Goal: Information Seeking & Learning: Learn about a topic

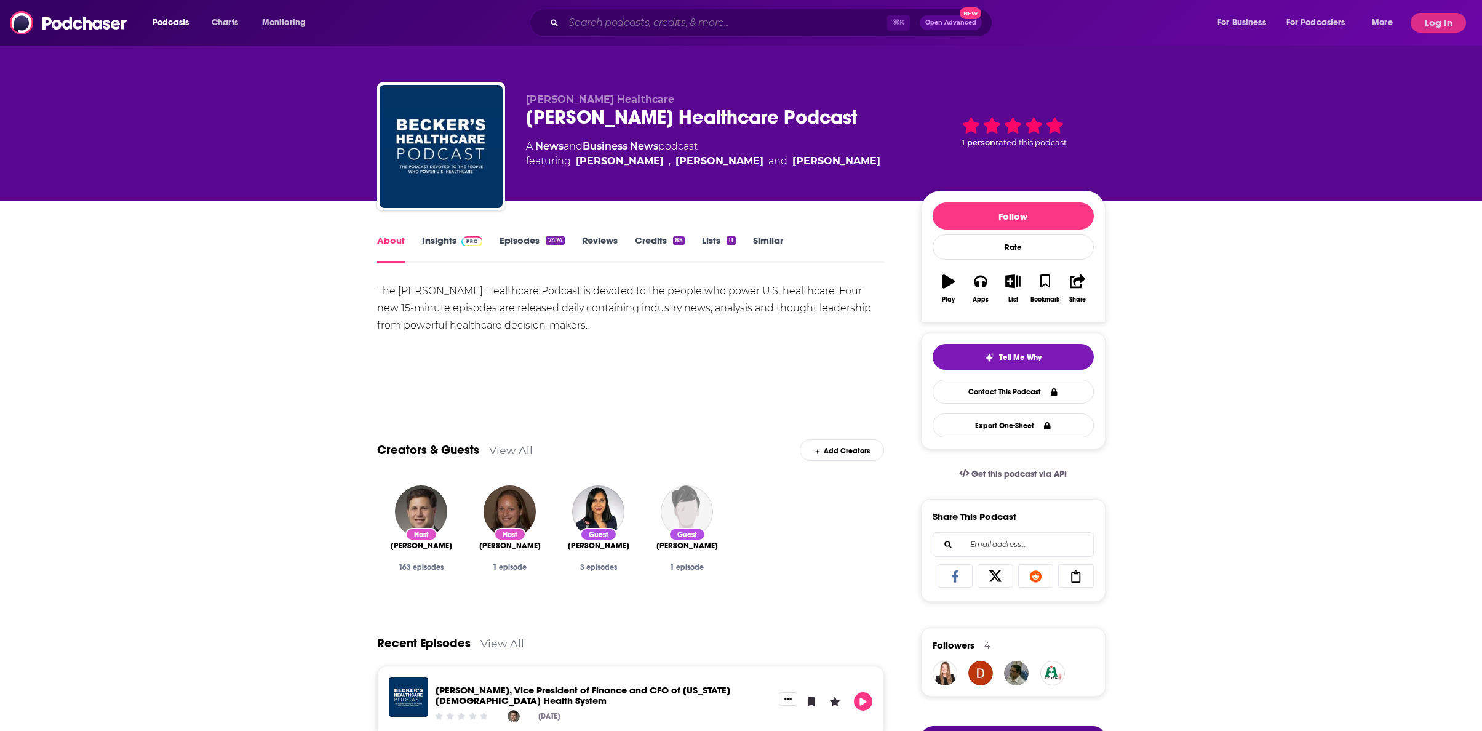
click at [655, 25] on input "Search podcasts, credits, & more..." at bounding box center [725, 23] width 324 height 20
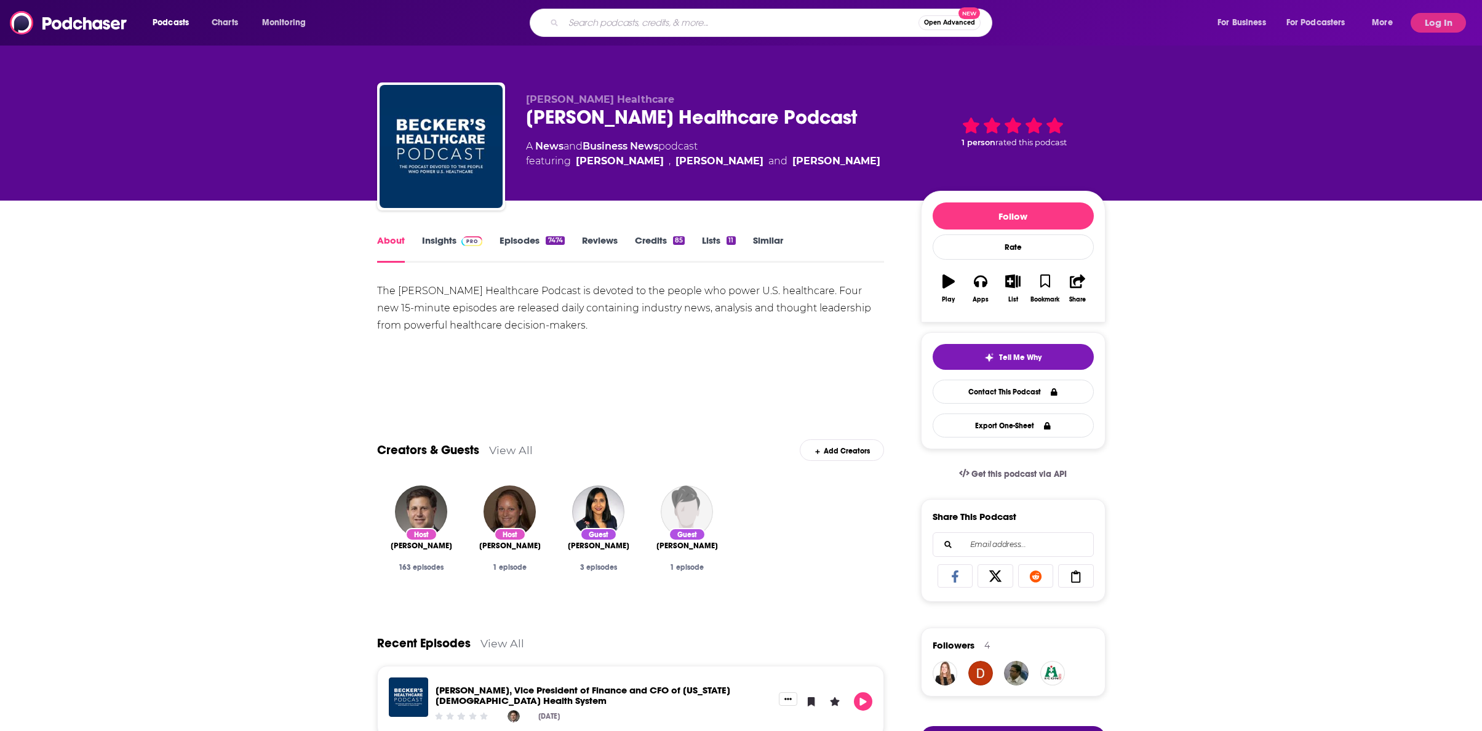
paste input "American Banker Podcast"
type input "American Banker Podcast"
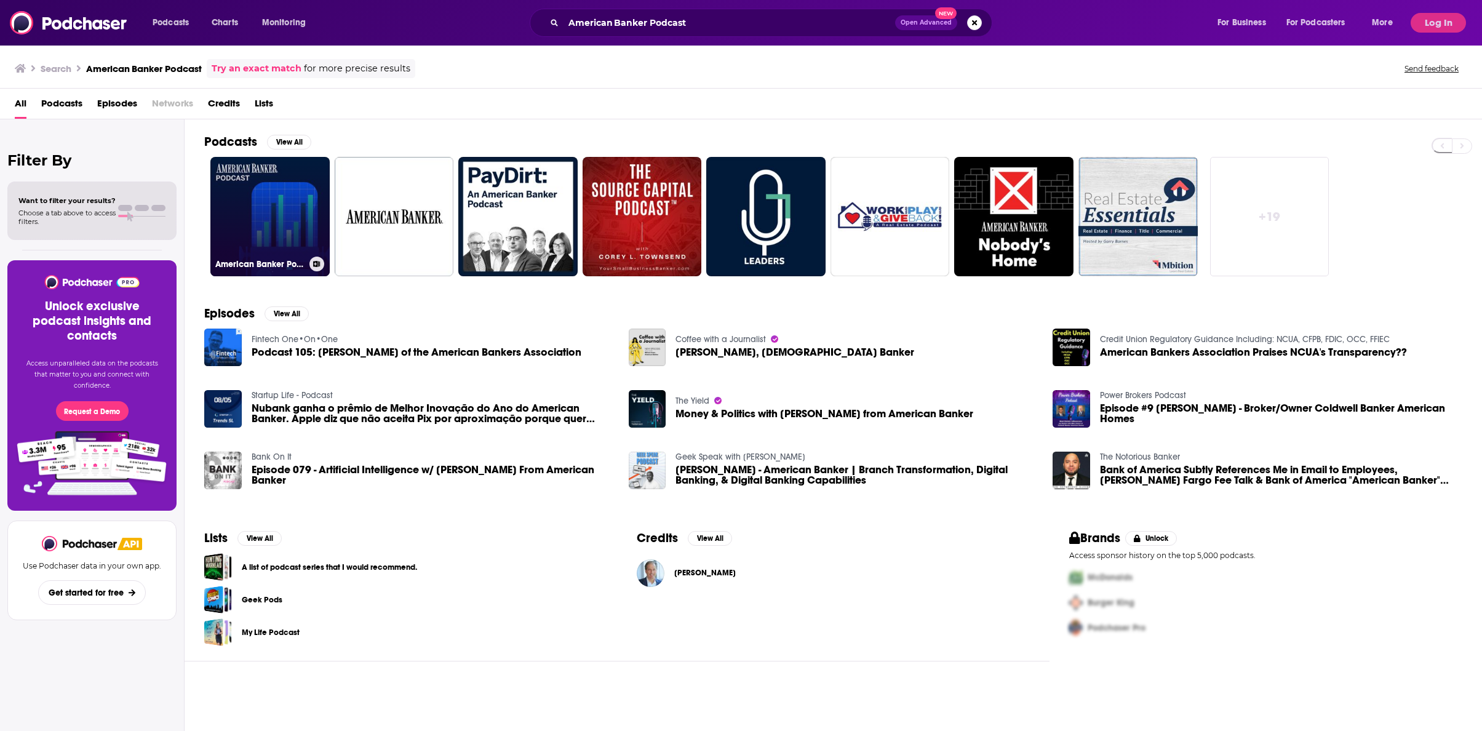
click at [292, 191] on link "American Banker Podcast" at bounding box center [269, 216] width 119 height 119
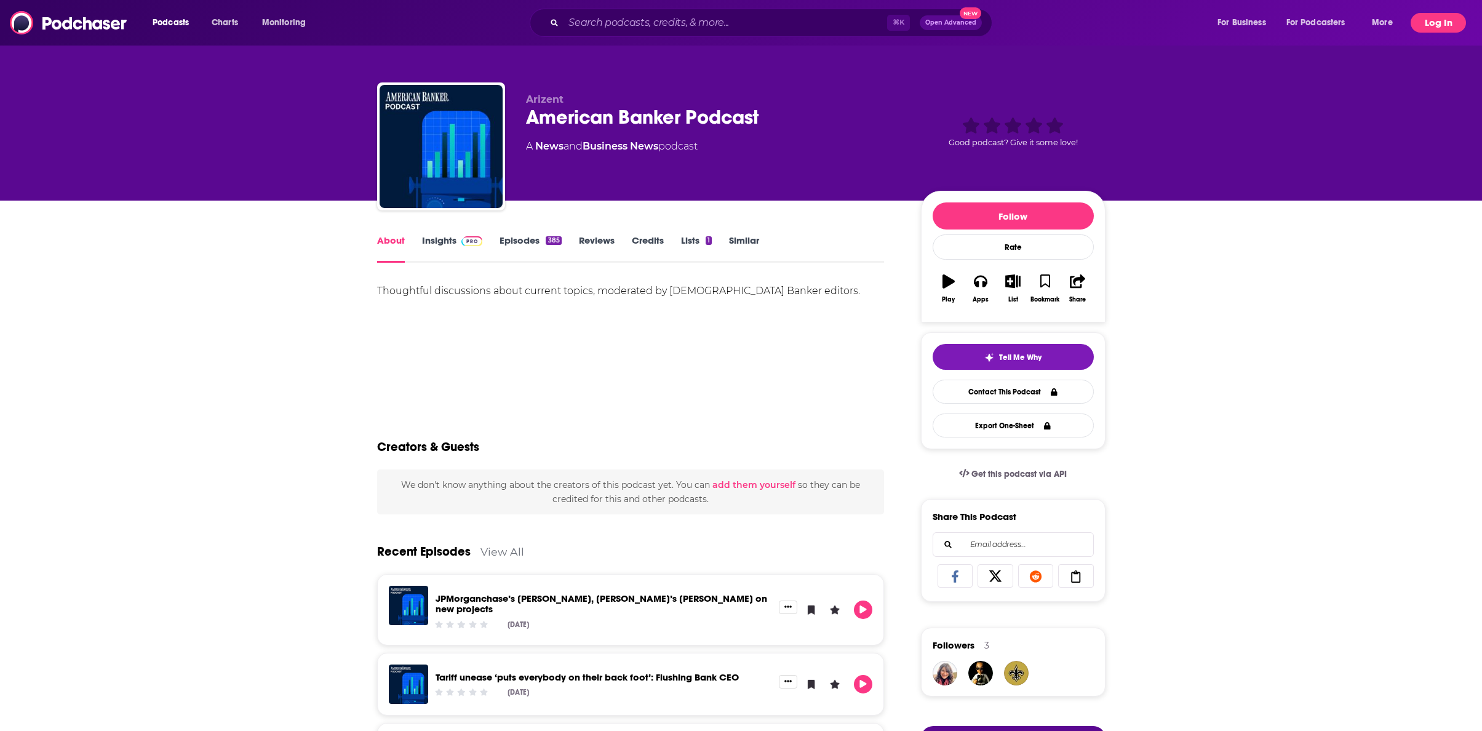
click at [1442, 24] on button "Log In" at bounding box center [1437, 23] width 55 height 20
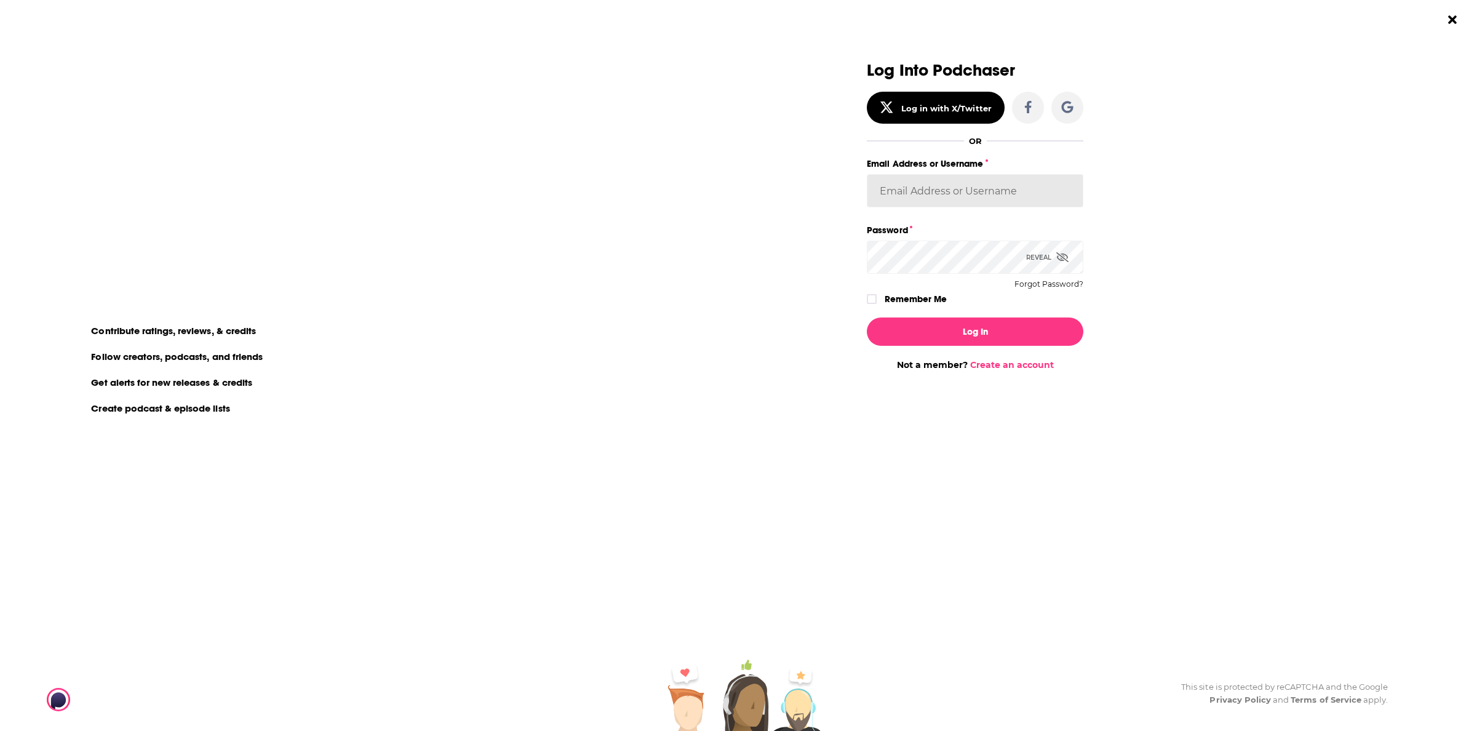
type input "[PERSON_NAME][EMAIL_ADDRESS][DOMAIN_NAME]"
click at [945, 346] on div "Log In Not a member? Create an account" at bounding box center [975, 339] width 217 height 63
click at [956, 329] on button "Log In" at bounding box center [975, 331] width 217 height 28
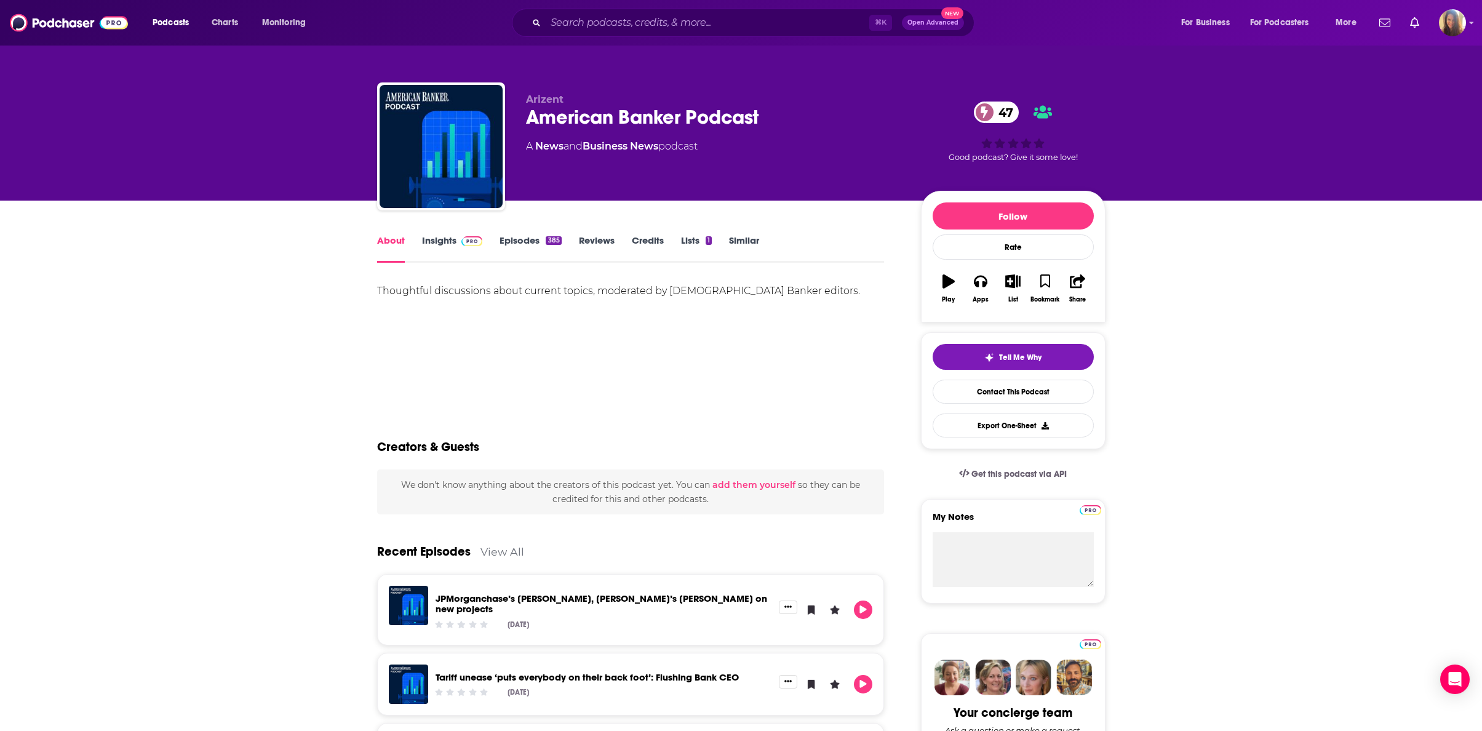
click at [440, 238] on link "Insights" at bounding box center [452, 248] width 61 height 28
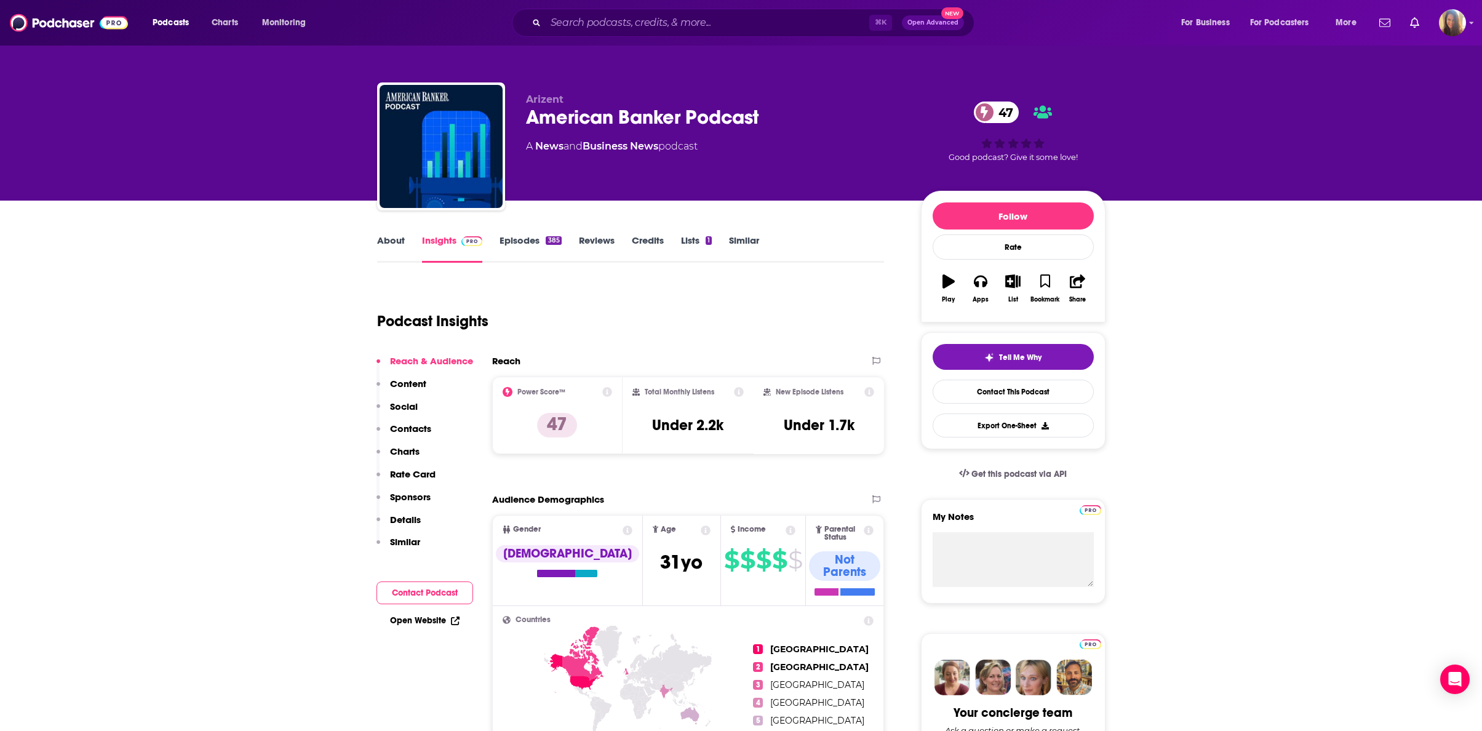
click at [411, 494] on p "Sponsors" at bounding box center [410, 497] width 41 height 12
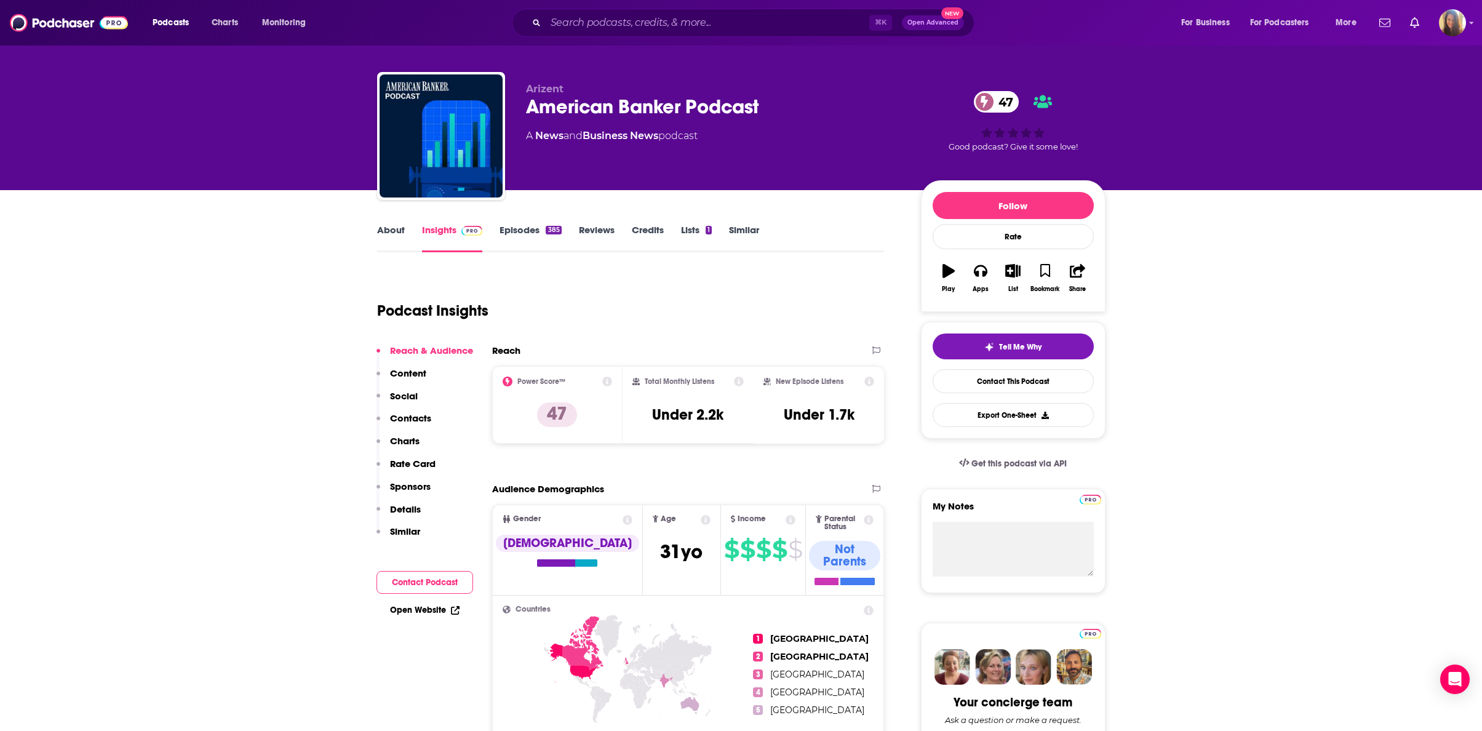
click at [520, 231] on link "Episodes 385" at bounding box center [530, 238] width 62 height 28
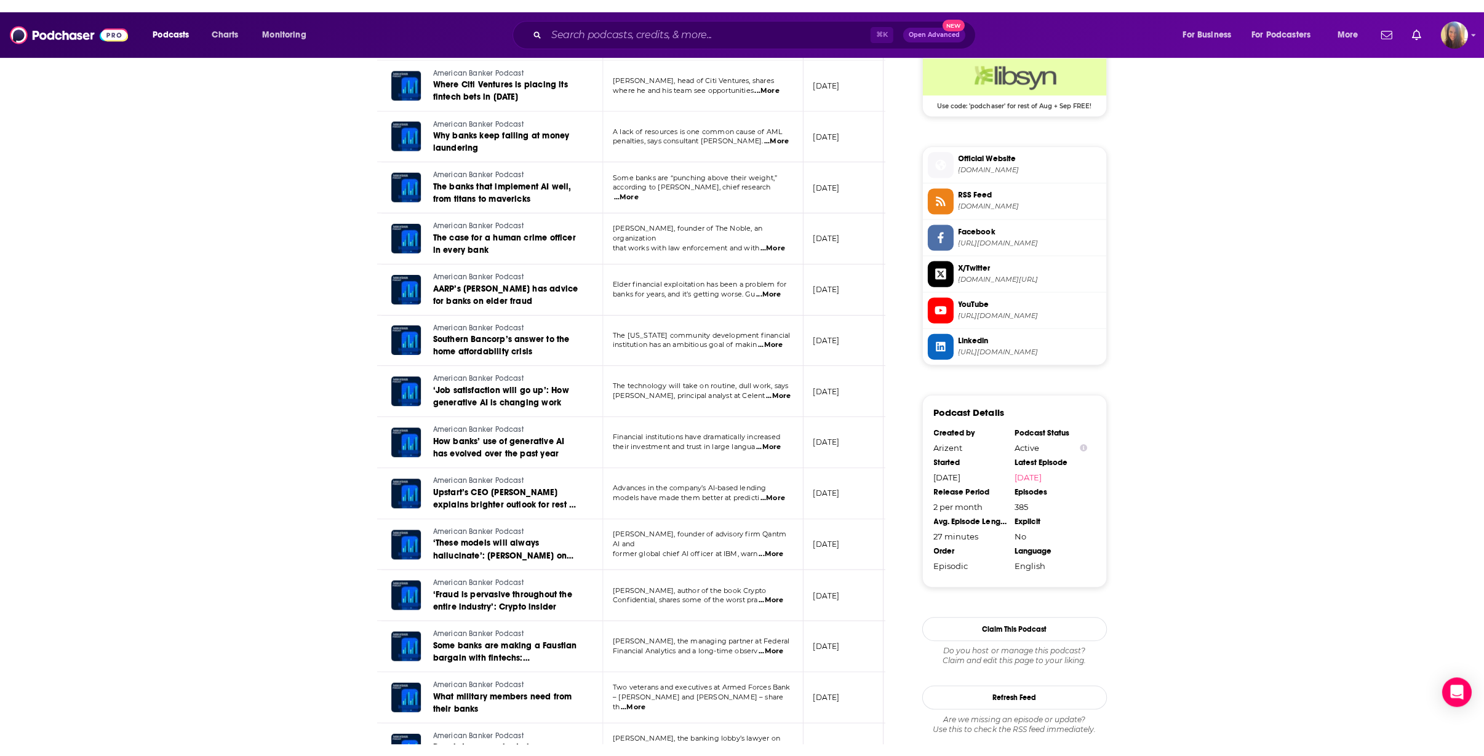
scroll to position [1021, 0]
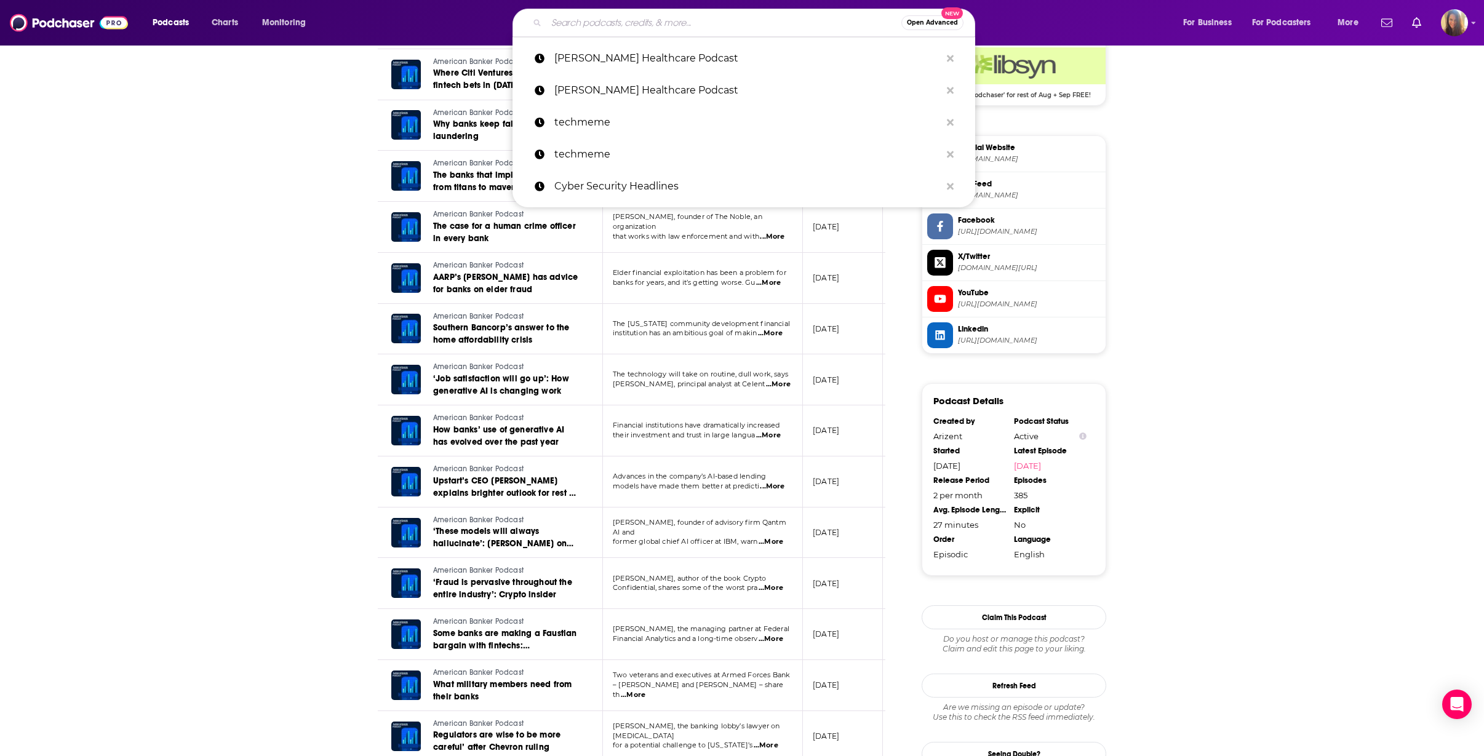
click at [621, 23] on input "Search podcasts, credits, & more..." at bounding box center [723, 23] width 355 height 20
paste input "Breaking Banks"
type input "Breaking Banks"
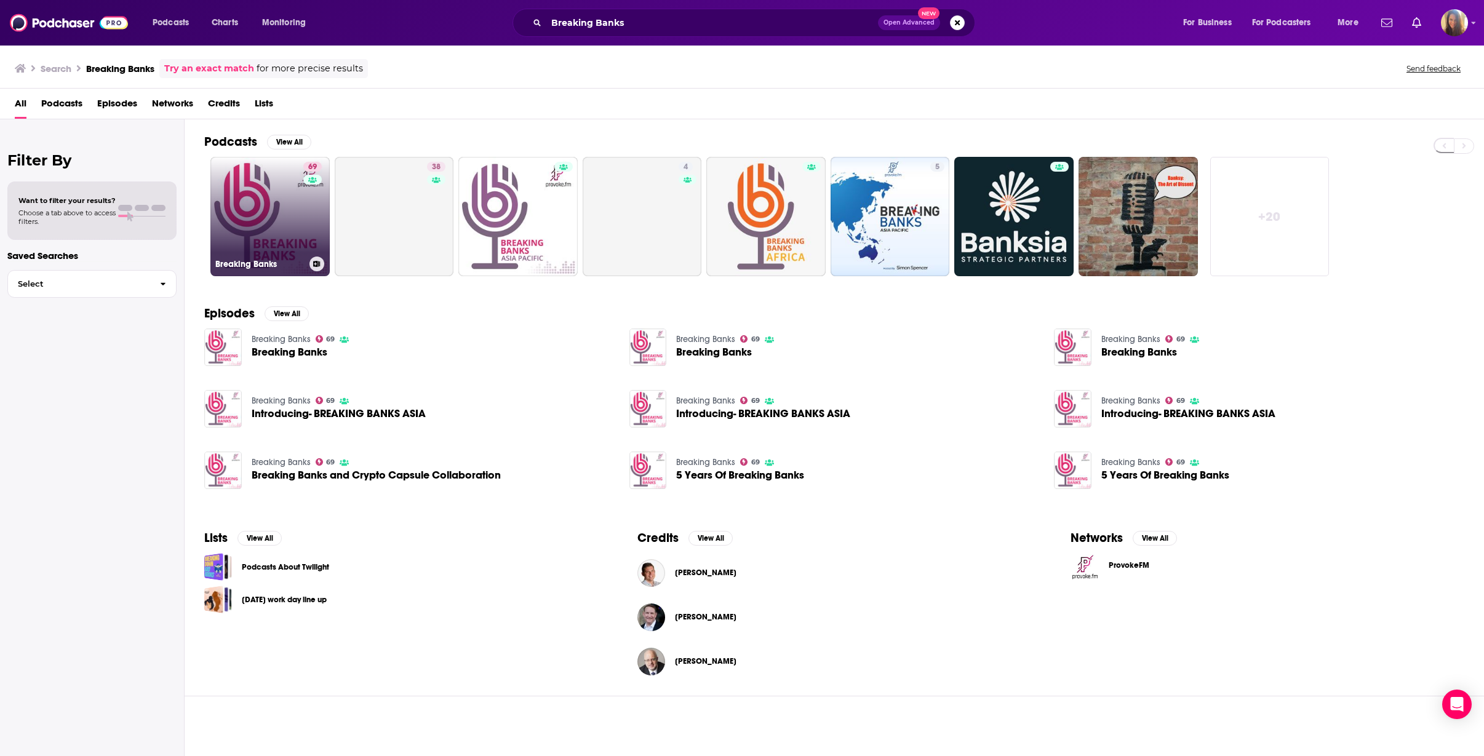
click at [287, 234] on link "69 Breaking Banks" at bounding box center [269, 216] width 119 height 119
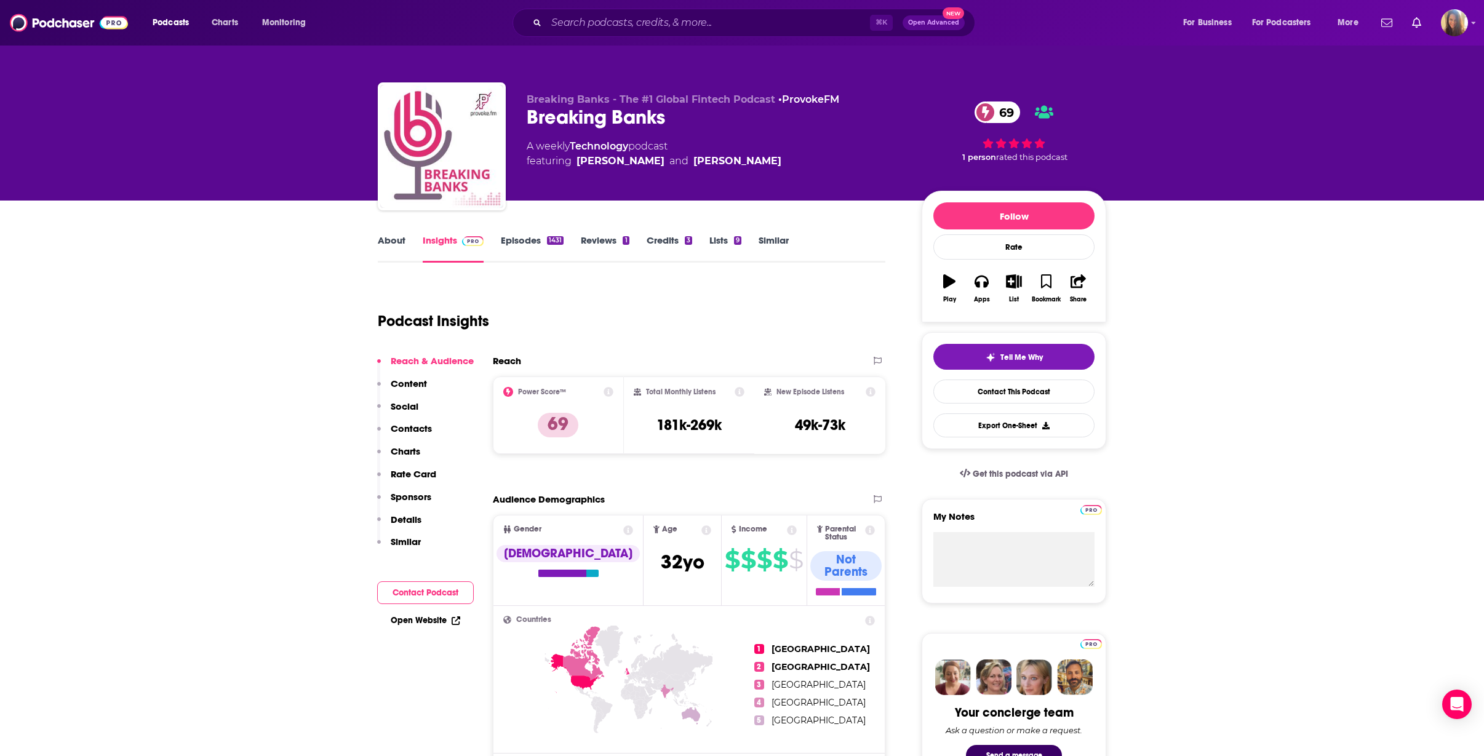
click at [393, 239] on link "About" at bounding box center [392, 248] width 28 height 28
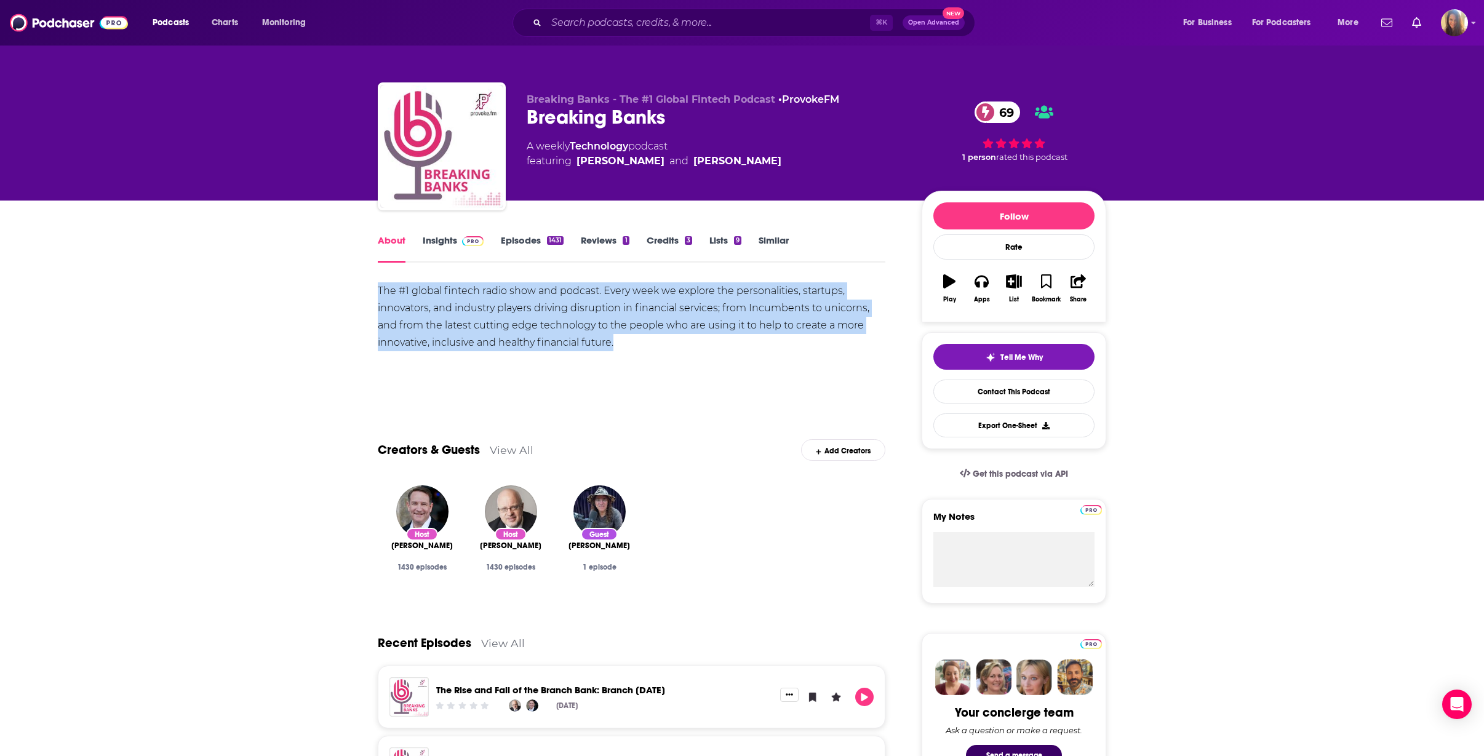
drag, startPoint x: 634, startPoint y: 346, endPoint x: 360, endPoint y: 295, distance: 279.1
copy div "The #1 global fintech radio show and podcast. Every week we explore the persona…"
click at [520, 240] on link "Episodes 1431" at bounding box center [532, 248] width 63 height 28
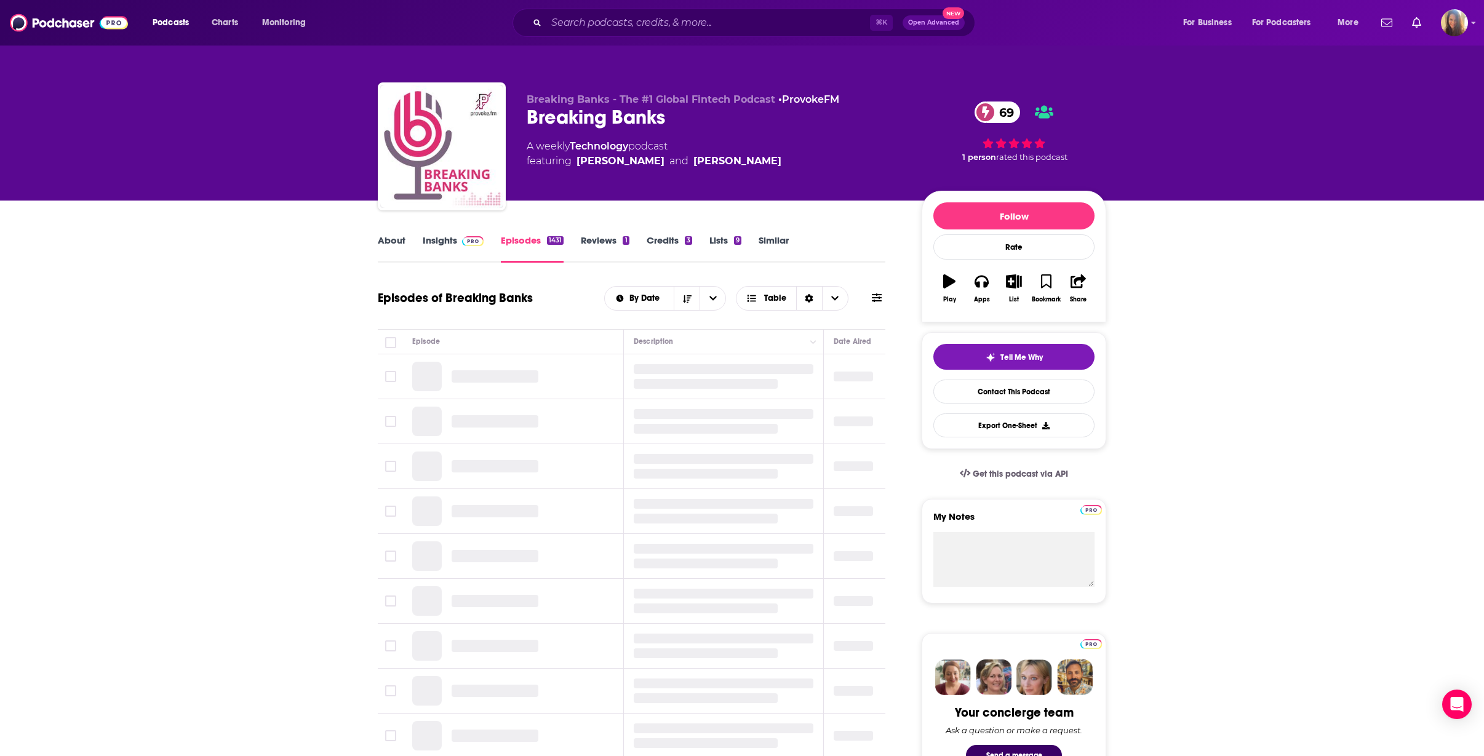
click at [448, 240] on link "Insights" at bounding box center [453, 248] width 61 height 28
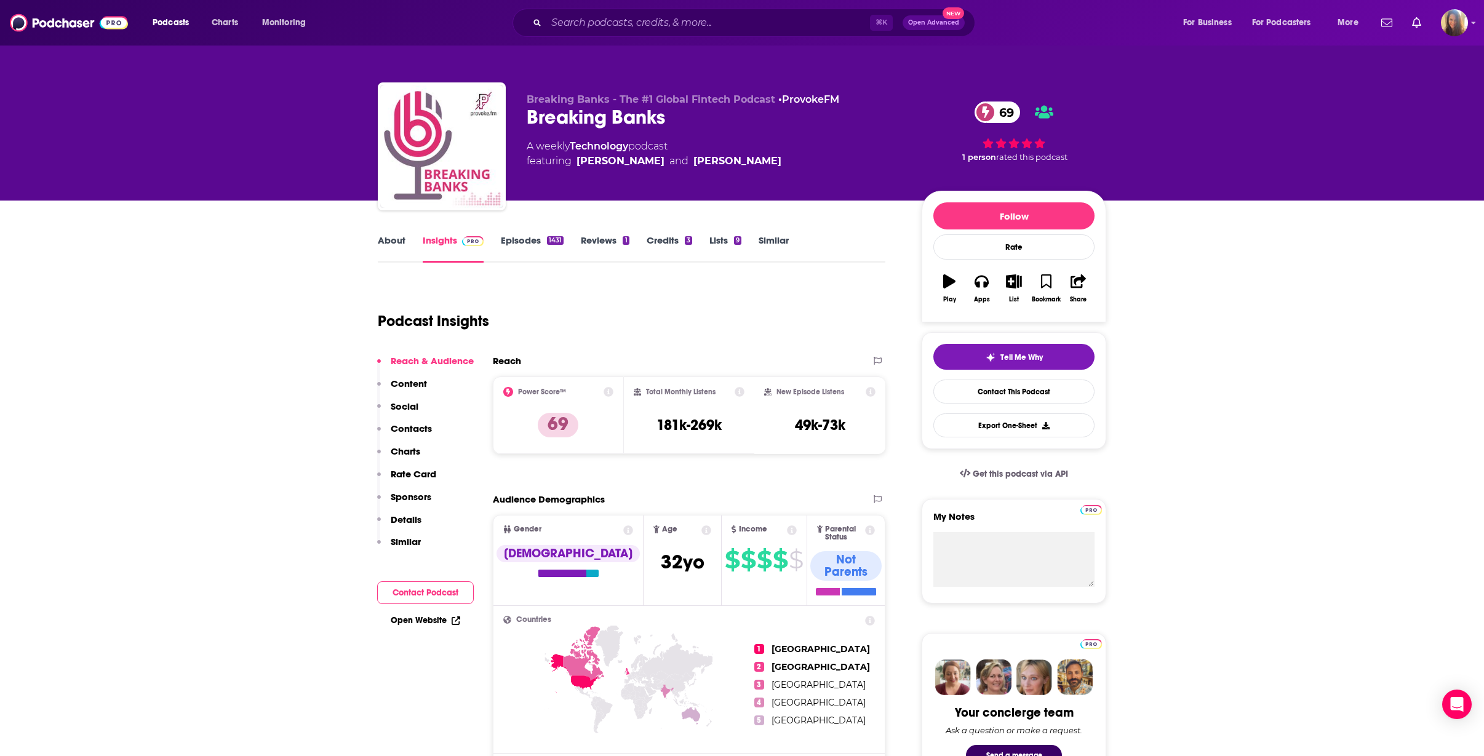
click at [390, 242] on link "About" at bounding box center [392, 248] width 28 height 28
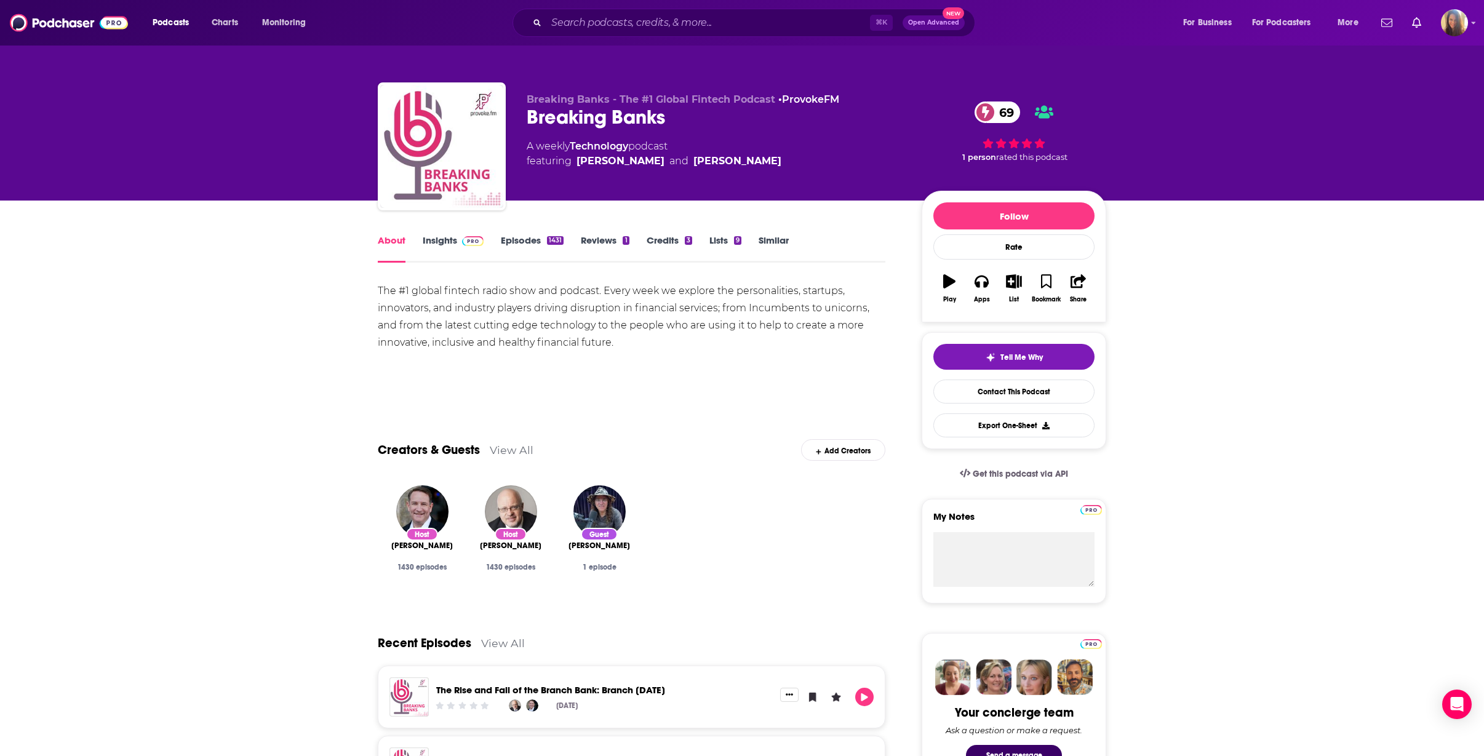
click at [519, 240] on link "Episodes 1431" at bounding box center [532, 248] width 63 height 28
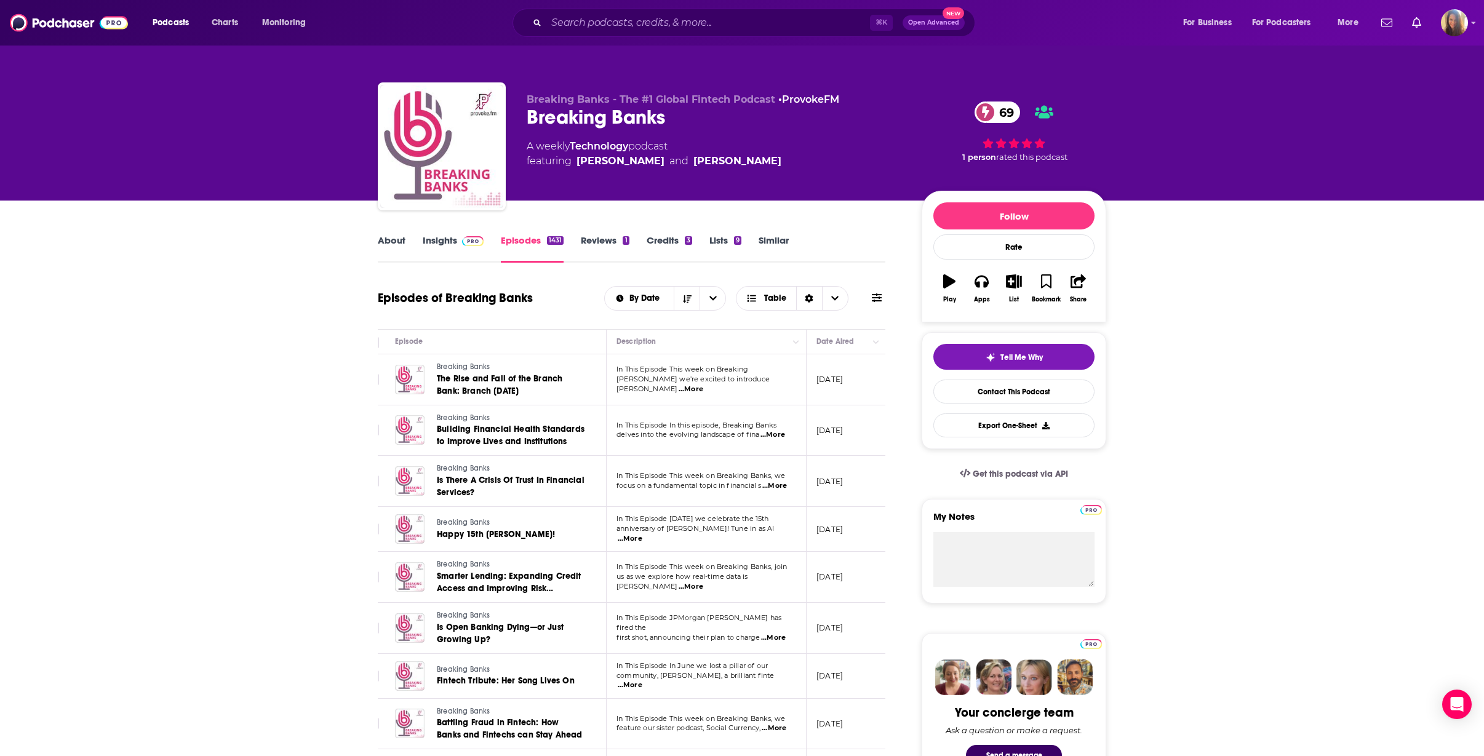
click at [442, 241] on link "Insights" at bounding box center [453, 248] width 61 height 28
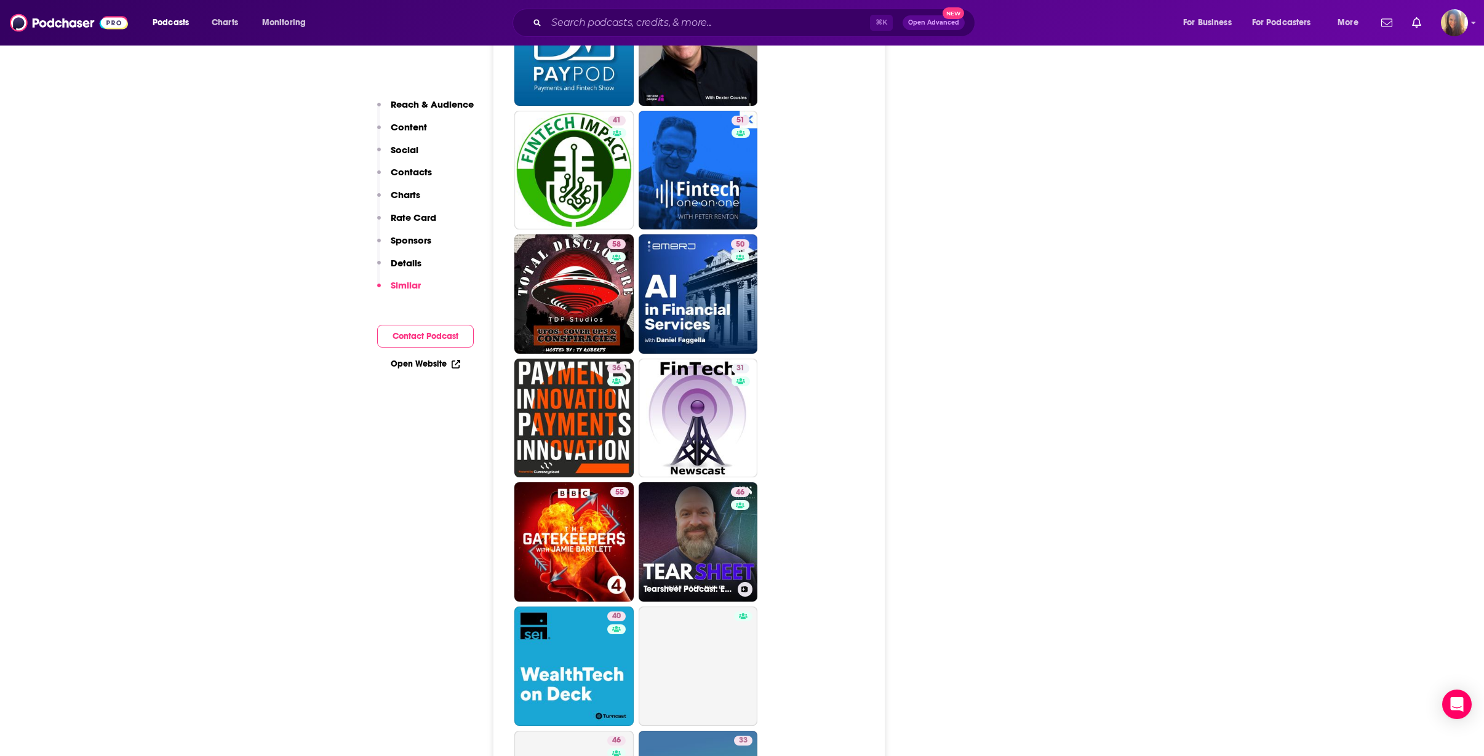
scroll to position [3443, 0]
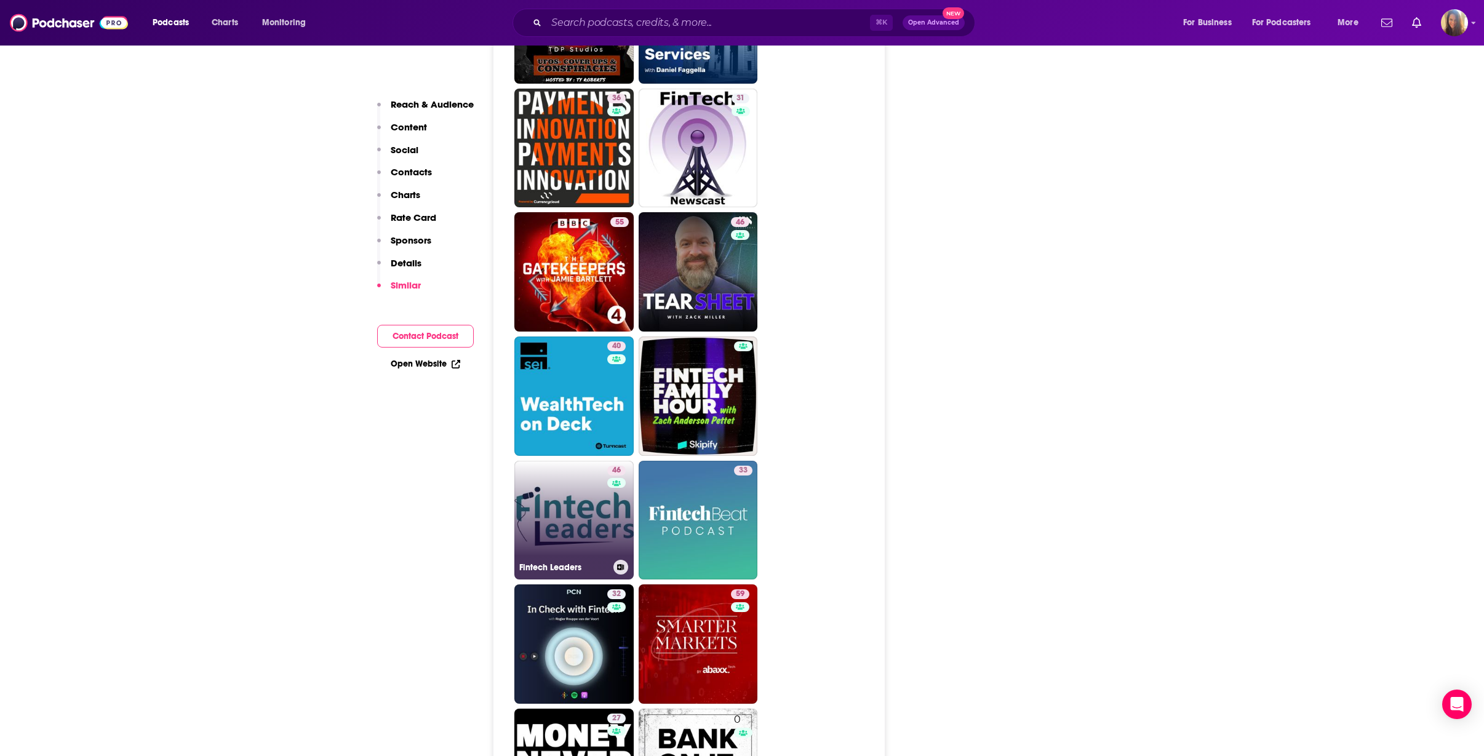
click at [593, 461] on link "46 Fintech Leaders" at bounding box center [573, 520] width 119 height 119
type input "https://www.podchaser.com/podcasts/fintech-leaders-2018701"
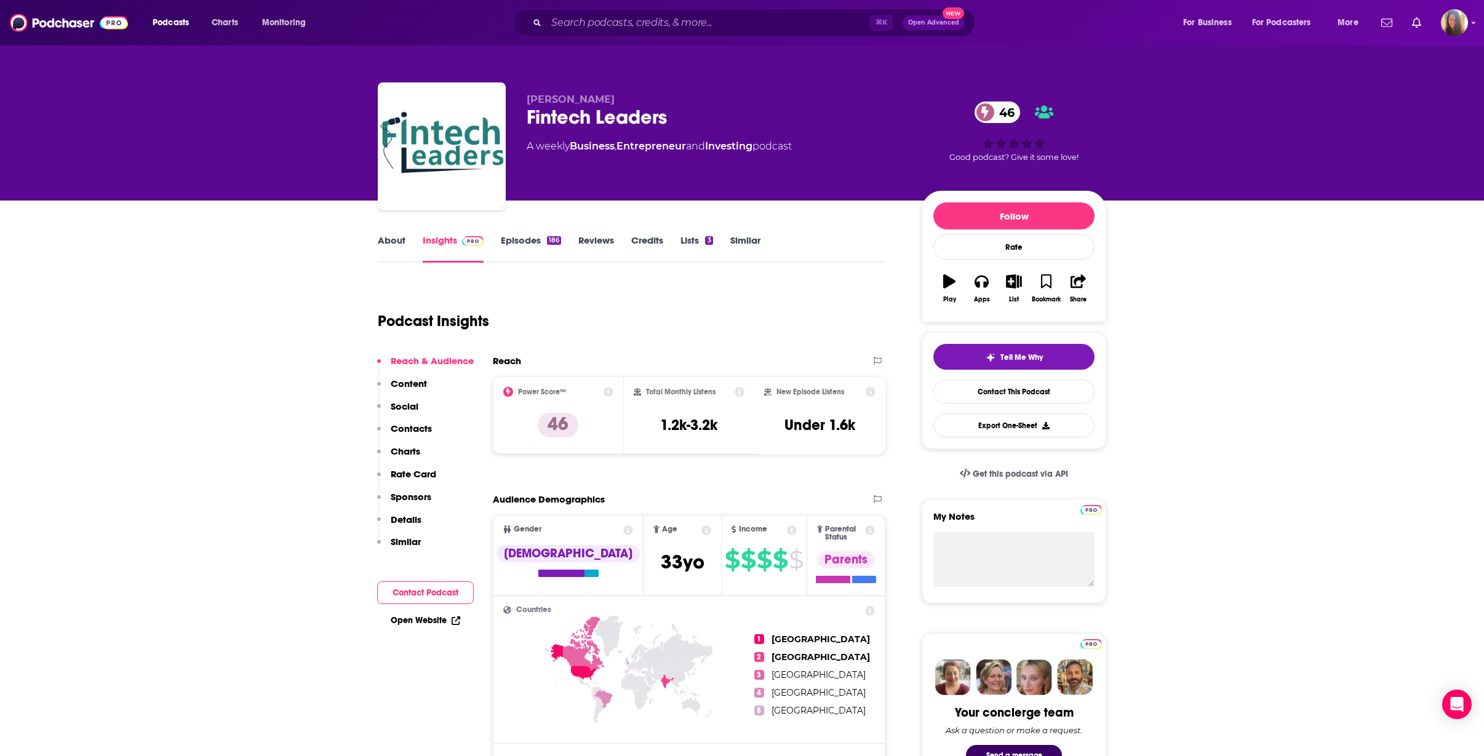
click at [389, 240] on link "About" at bounding box center [392, 248] width 28 height 28
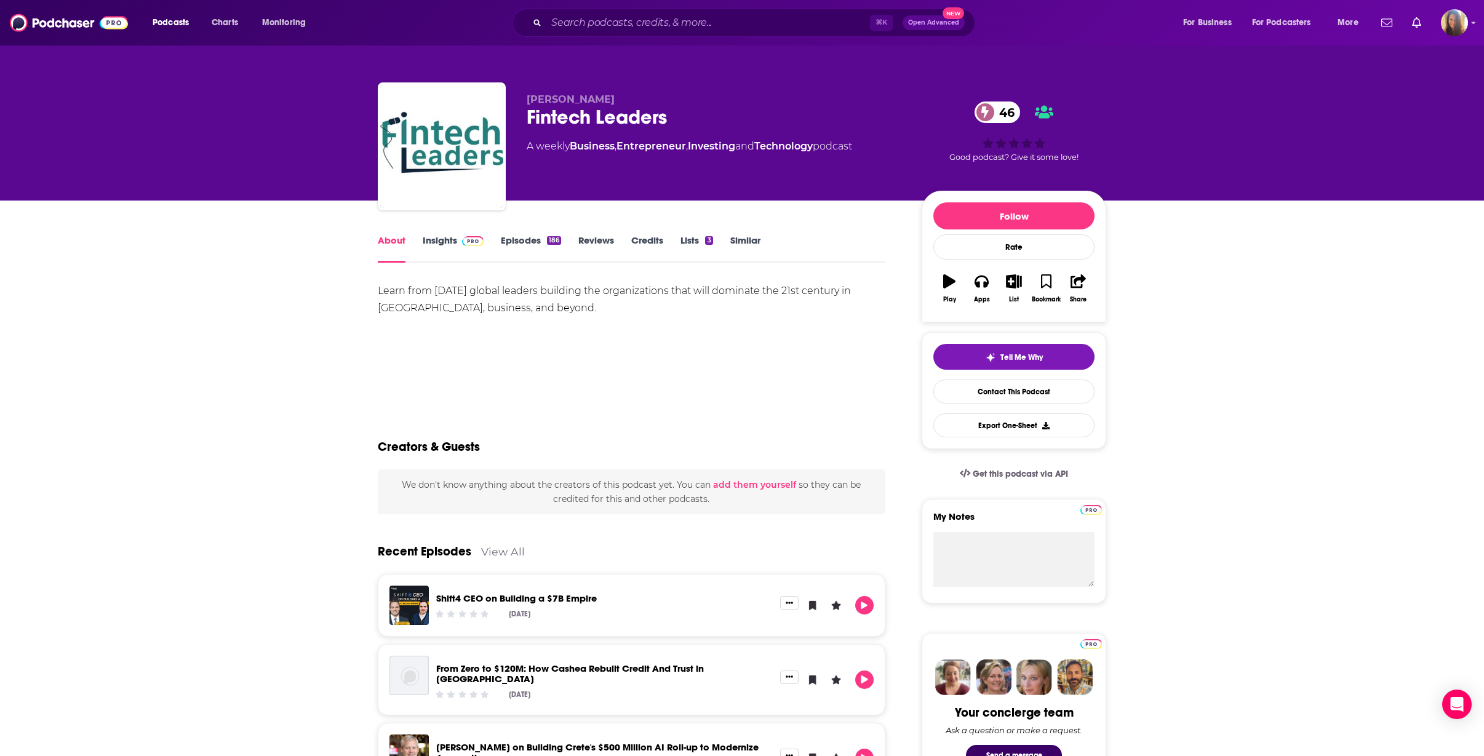
click at [527, 234] on div "About Insights Episodes 186 Reviews Credits Lists 3 Similar" at bounding box center [631, 247] width 507 height 30
click at [528, 242] on link "Episodes 186" at bounding box center [531, 248] width 60 height 28
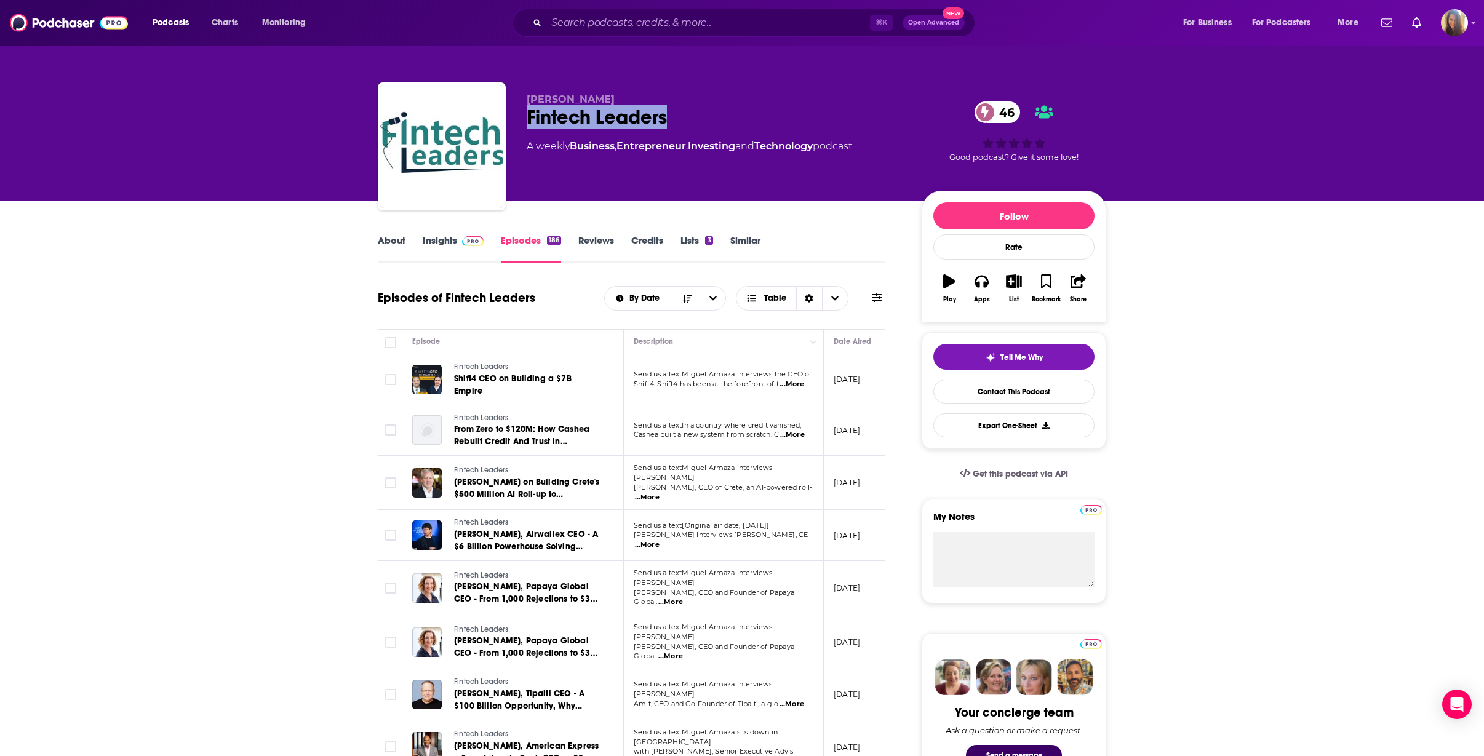
drag, startPoint x: 683, startPoint y: 119, endPoint x: 528, endPoint y: 114, distance: 155.1
click at [528, 114] on div "Fintech Leaders 46" at bounding box center [714, 117] width 375 height 24
copy h2 "Fintech Leaders"
click at [390, 240] on link "About" at bounding box center [392, 248] width 28 height 28
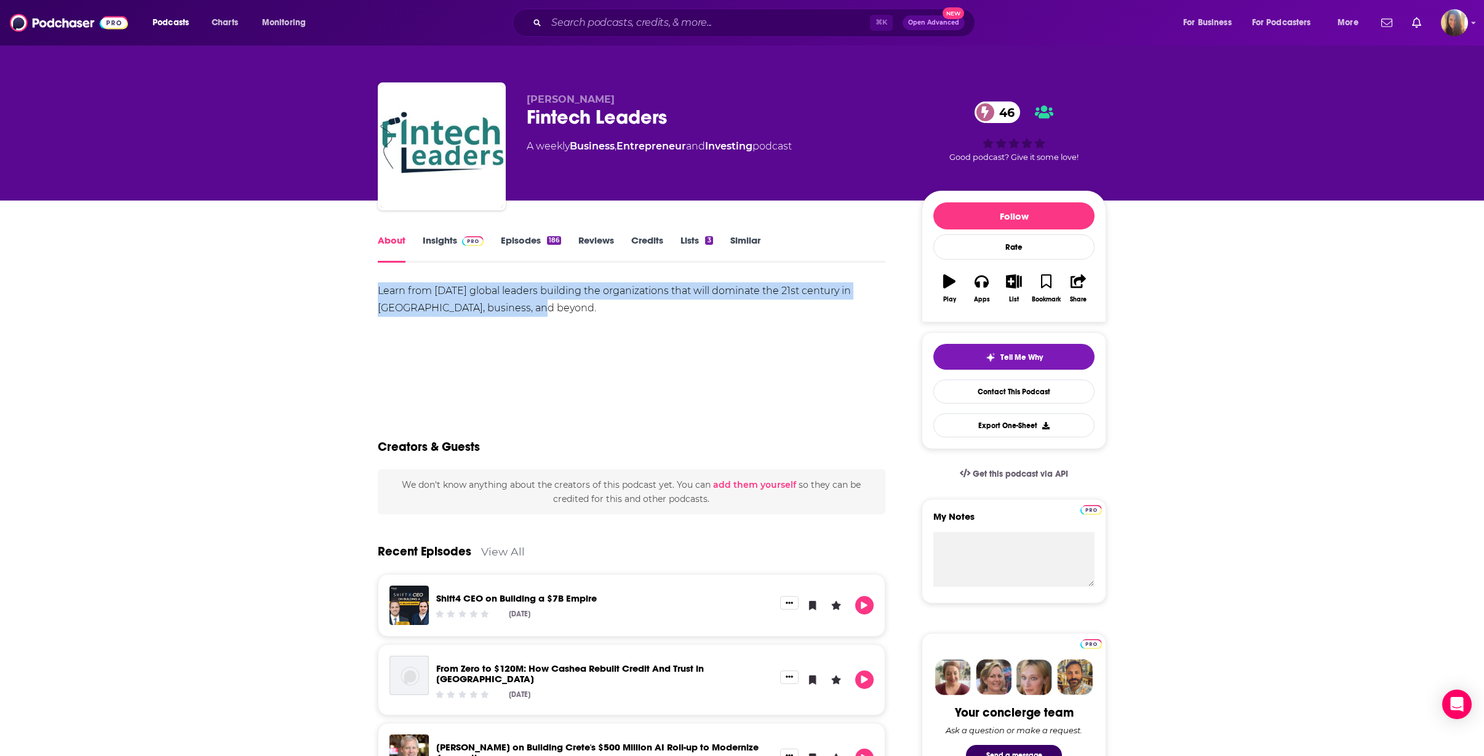
drag, startPoint x: 533, startPoint y: 309, endPoint x: 363, endPoint y: 293, distance: 171.1
copy div "Learn from today’s global leaders building the organizations that will dominate…"
click at [439, 240] on link "Insights" at bounding box center [453, 248] width 61 height 28
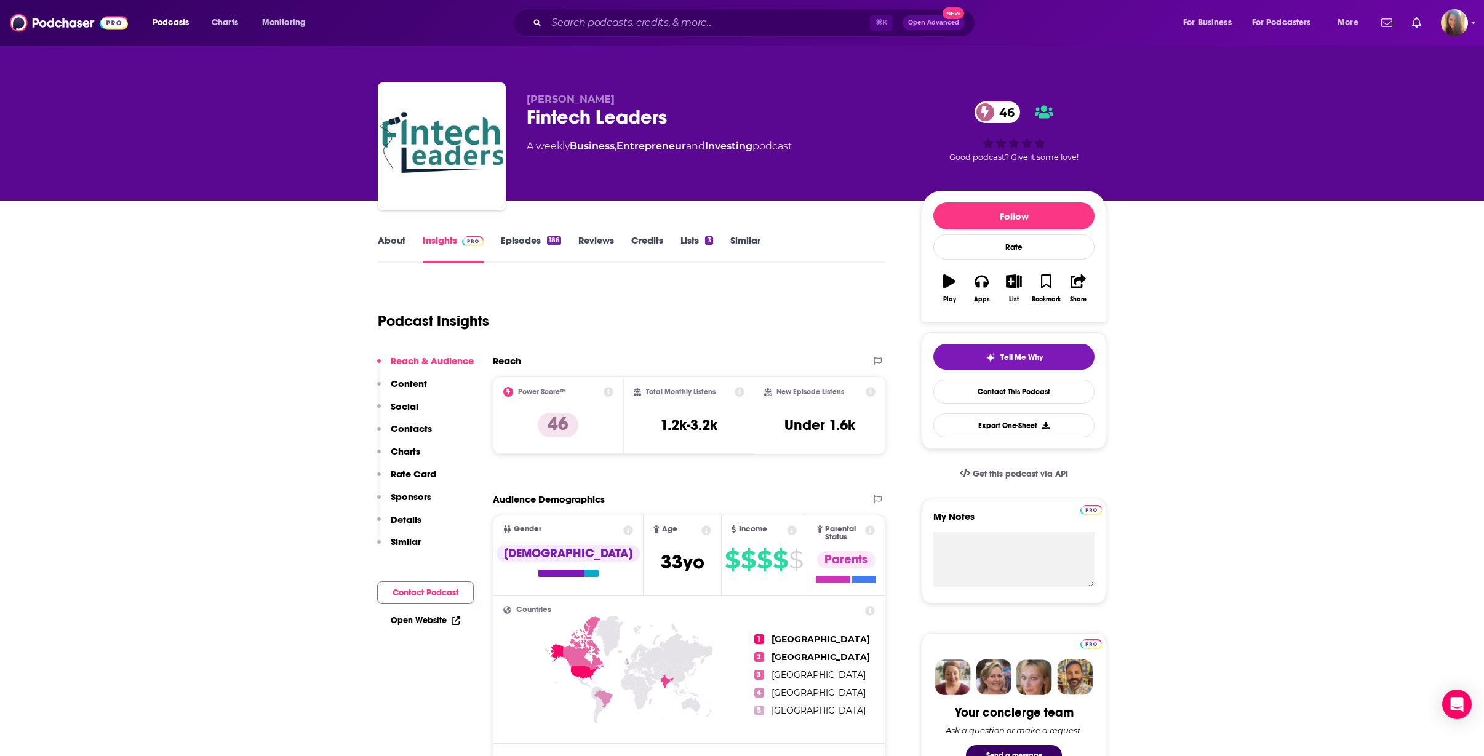
click at [408, 431] on p "Contacts" at bounding box center [411, 429] width 41 height 12
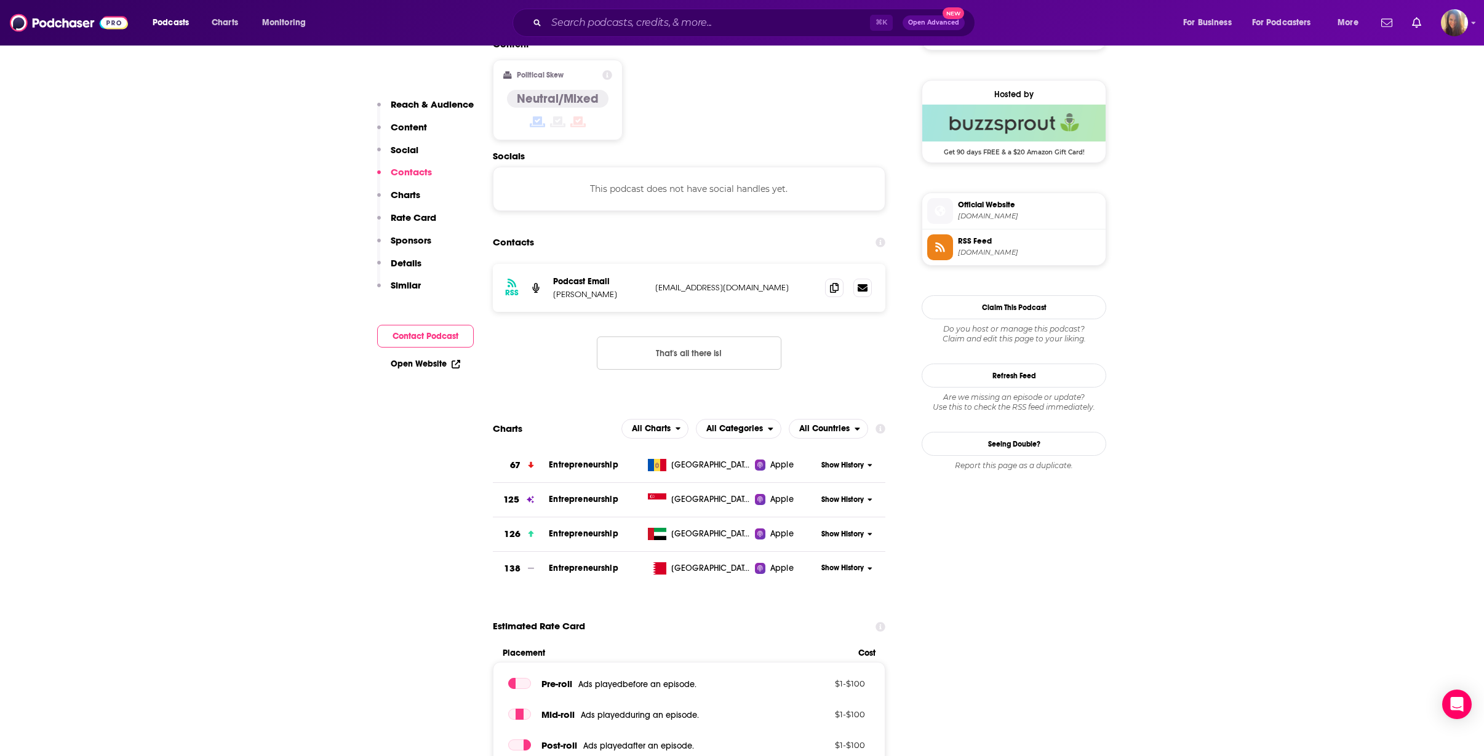
scroll to position [1004, 0]
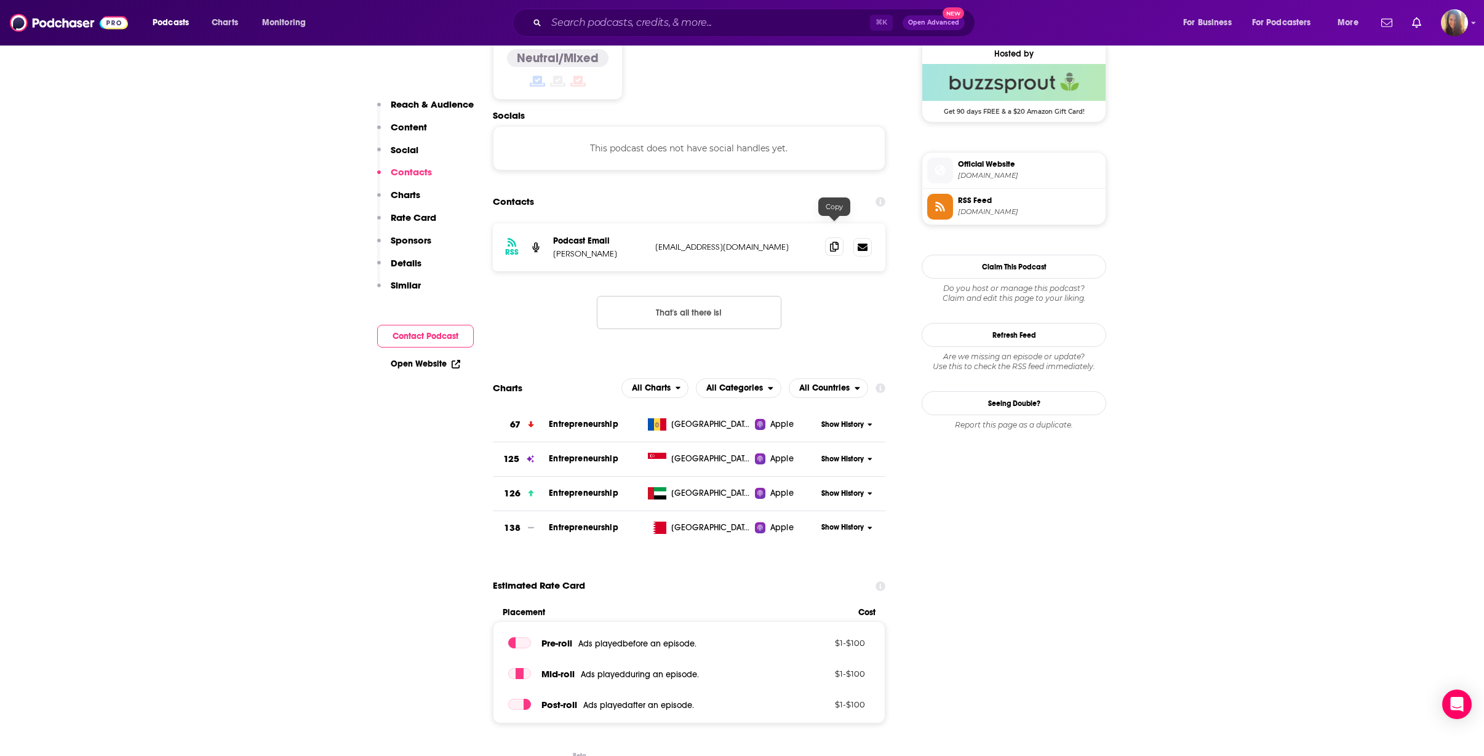
click at [834, 242] on icon at bounding box center [834, 247] width 9 height 10
drag, startPoint x: 613, startPoint y: 236, endPoint x: 581, endPoint y: 237, distance: 31.4
click at [581, 248] on p "Miguel Armaza" at bounding box center [599, 253] width 92 height 10
copy p "Armaza"
click at [985, 177] on span "buzzsprout.com" at bounding box center [1029, 175] width 143 height 9
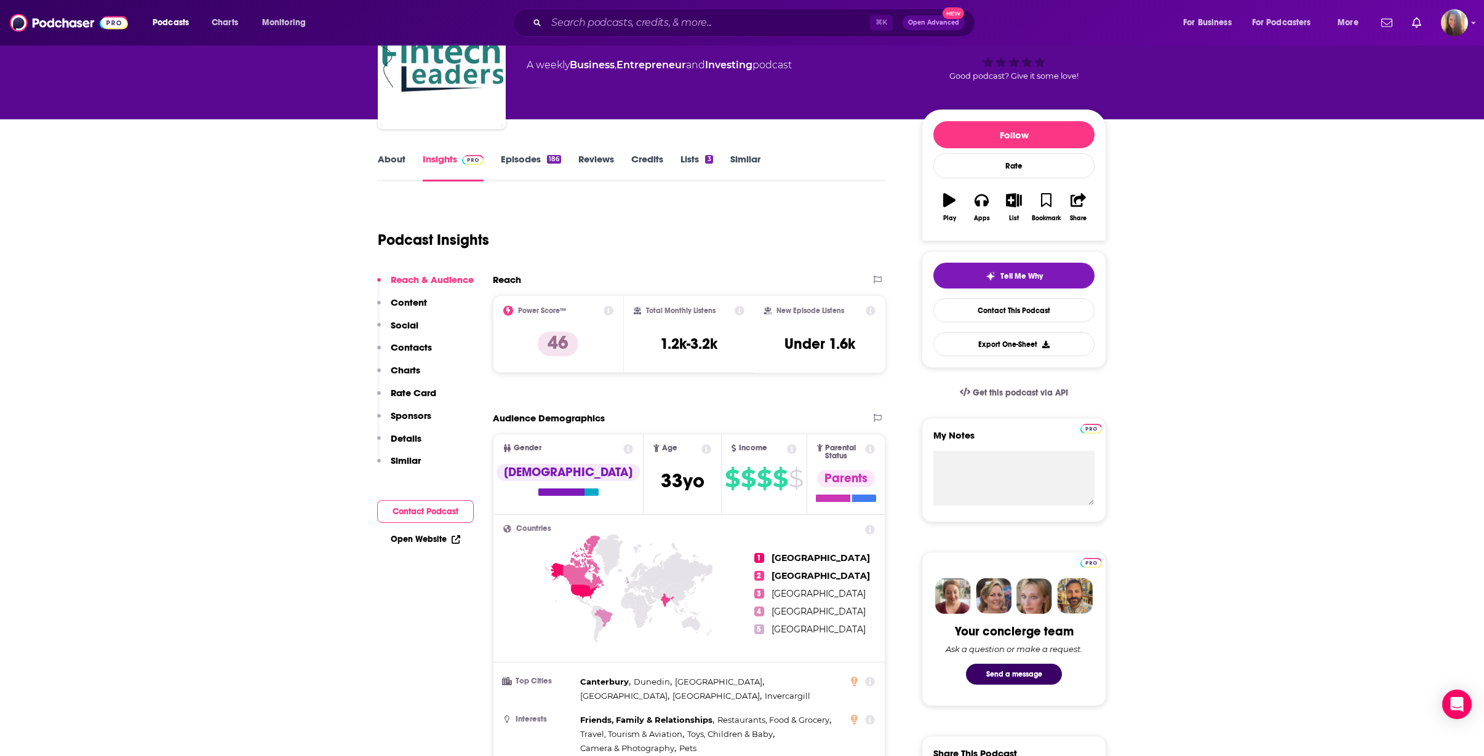
scroll to position [0, 0]
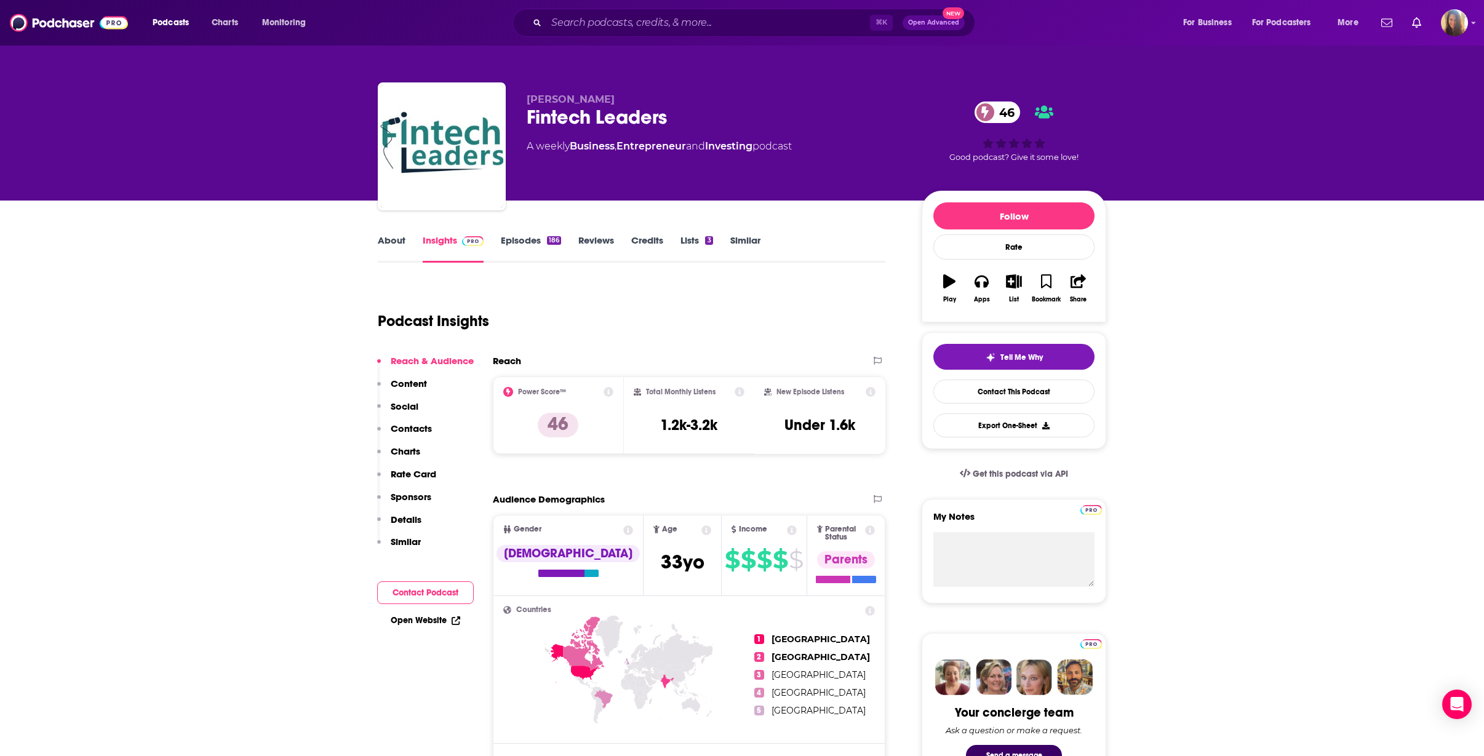
click at [528, 243] on link "Episodes 186" at bounding box center [531, 248] width 60 height 28
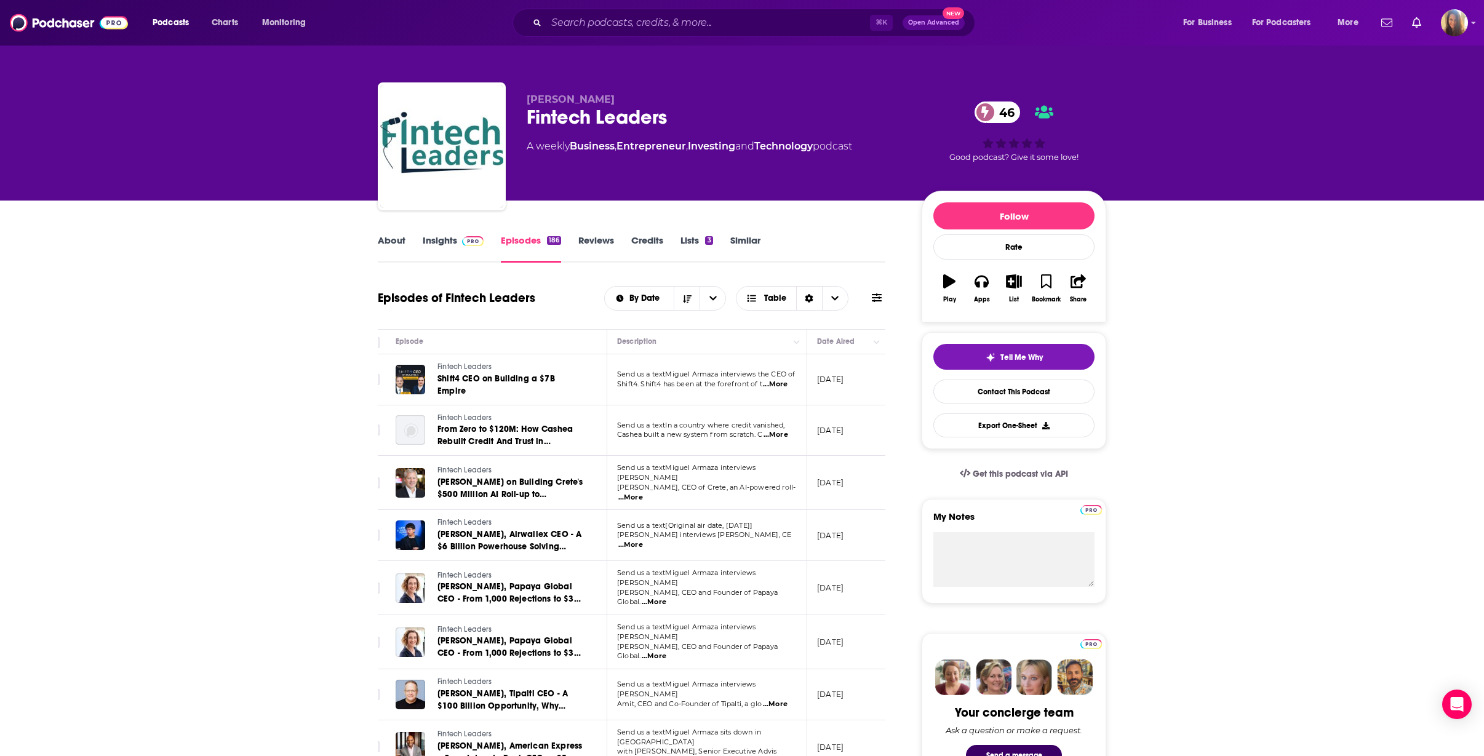
click at [447, 243] on link "Insights" at bounding box center [453, 248] width 61 height 28
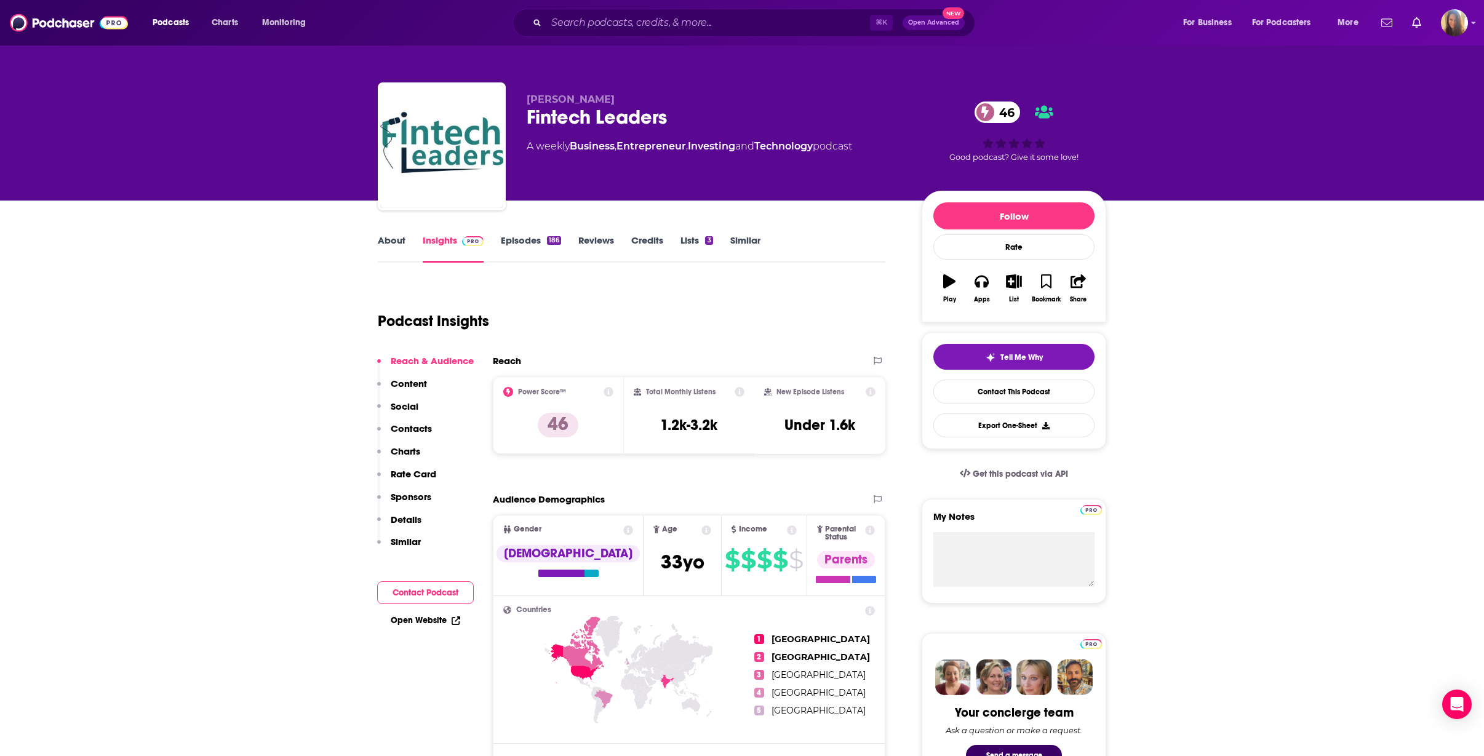
click at [447, 243] on link "Insights" at bounding box center [453, 248] width 61 height 28
click at [408, 426] on p "Contacts" at bounding box center [411, 429] width 41 height 12
click at [694, 239] on link "Lists 3" at bounding box center [696, 248] width 32 height 28
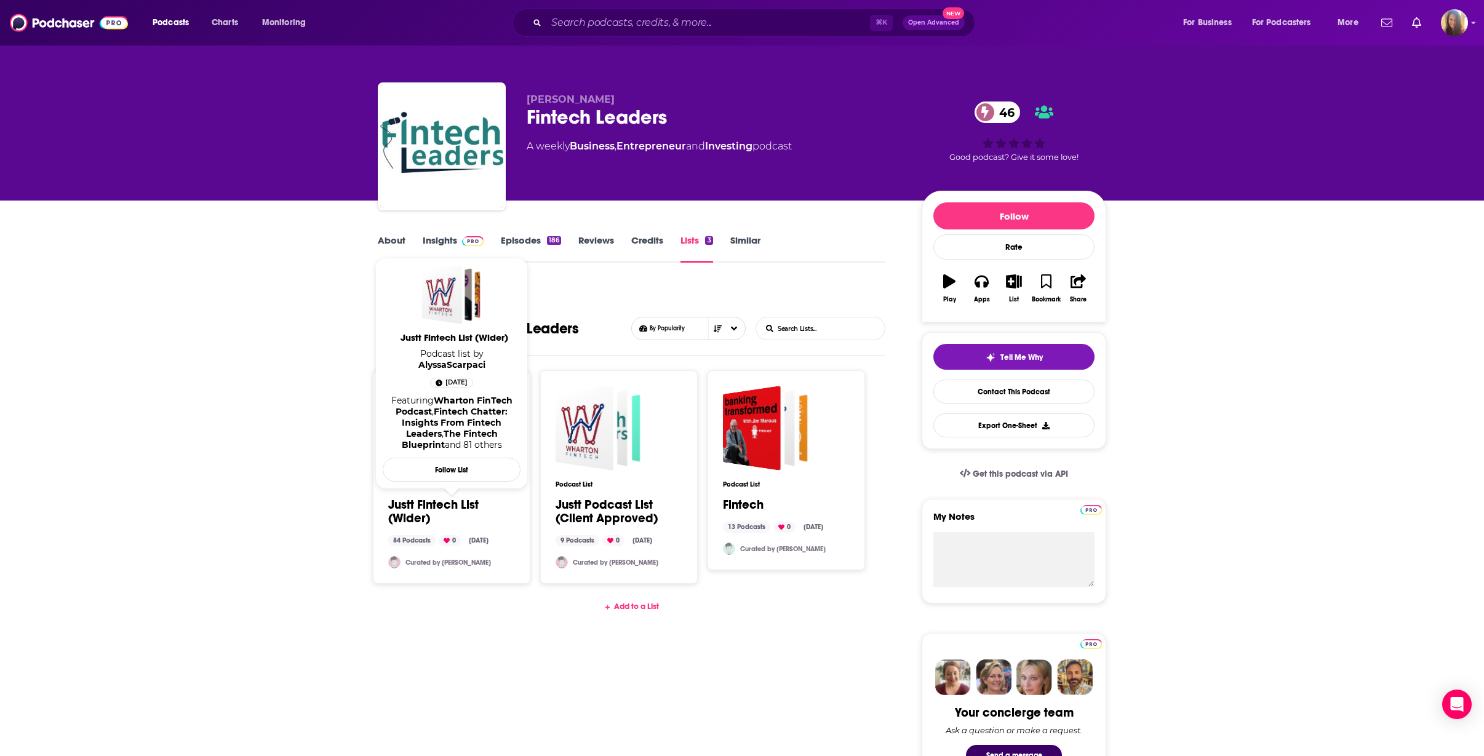
click at [432, 504] on link "Justt Fintech List (Wider)" at bounding box center [451, 511] width 127 height 27
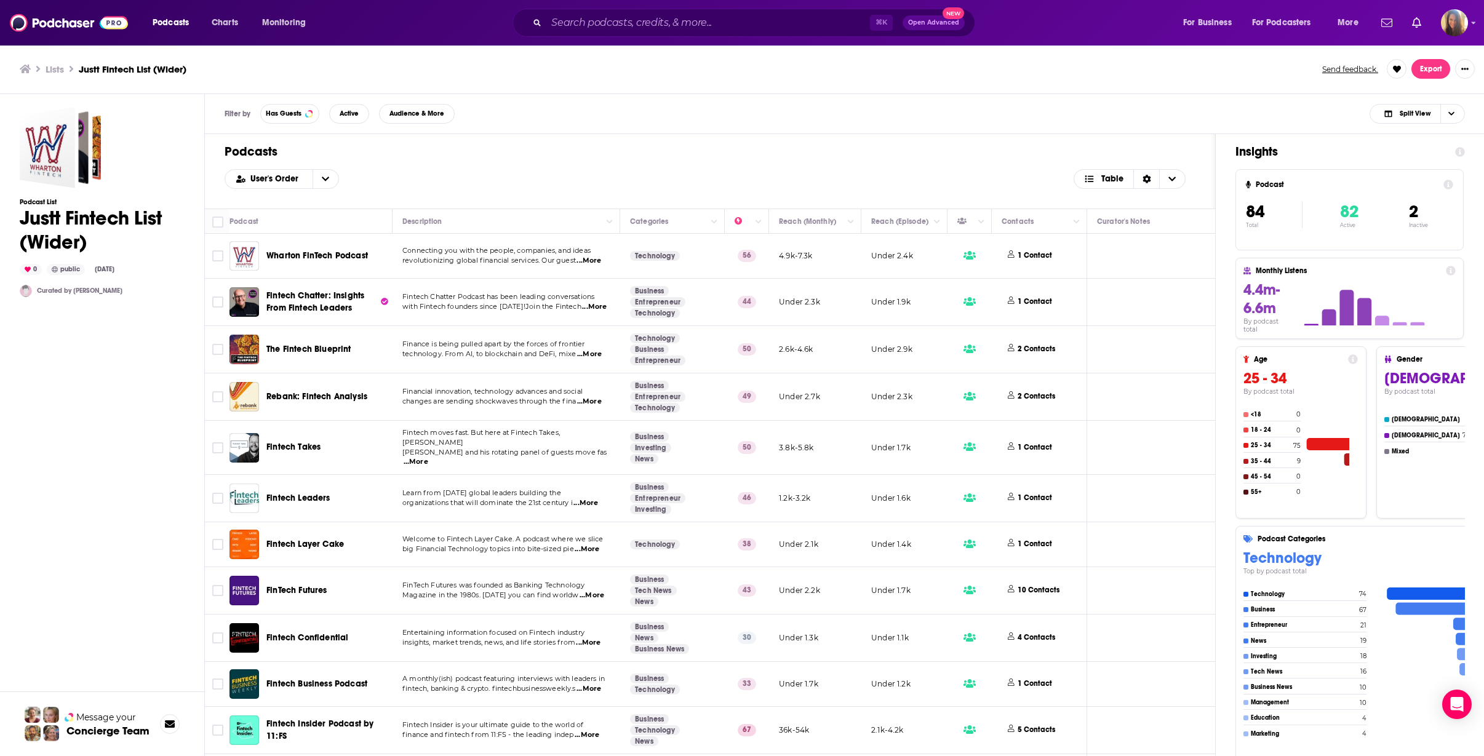
click at [594, 306] on span "...More" at bounding box center [594, 307] width 25 height 10
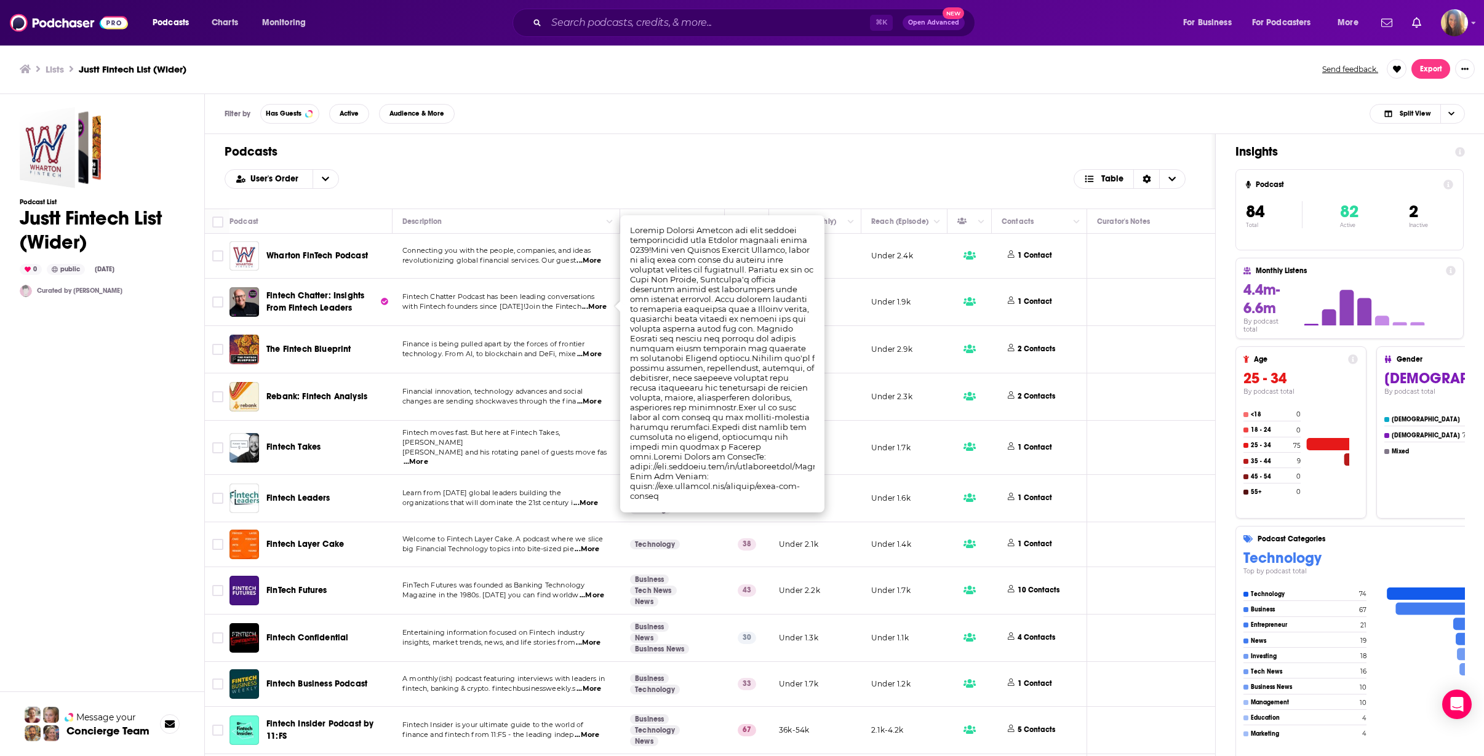
scroll to position [1, 0]
click at [428, 456] on span "...More" at bounding box center [415, 461] width 25 height 10
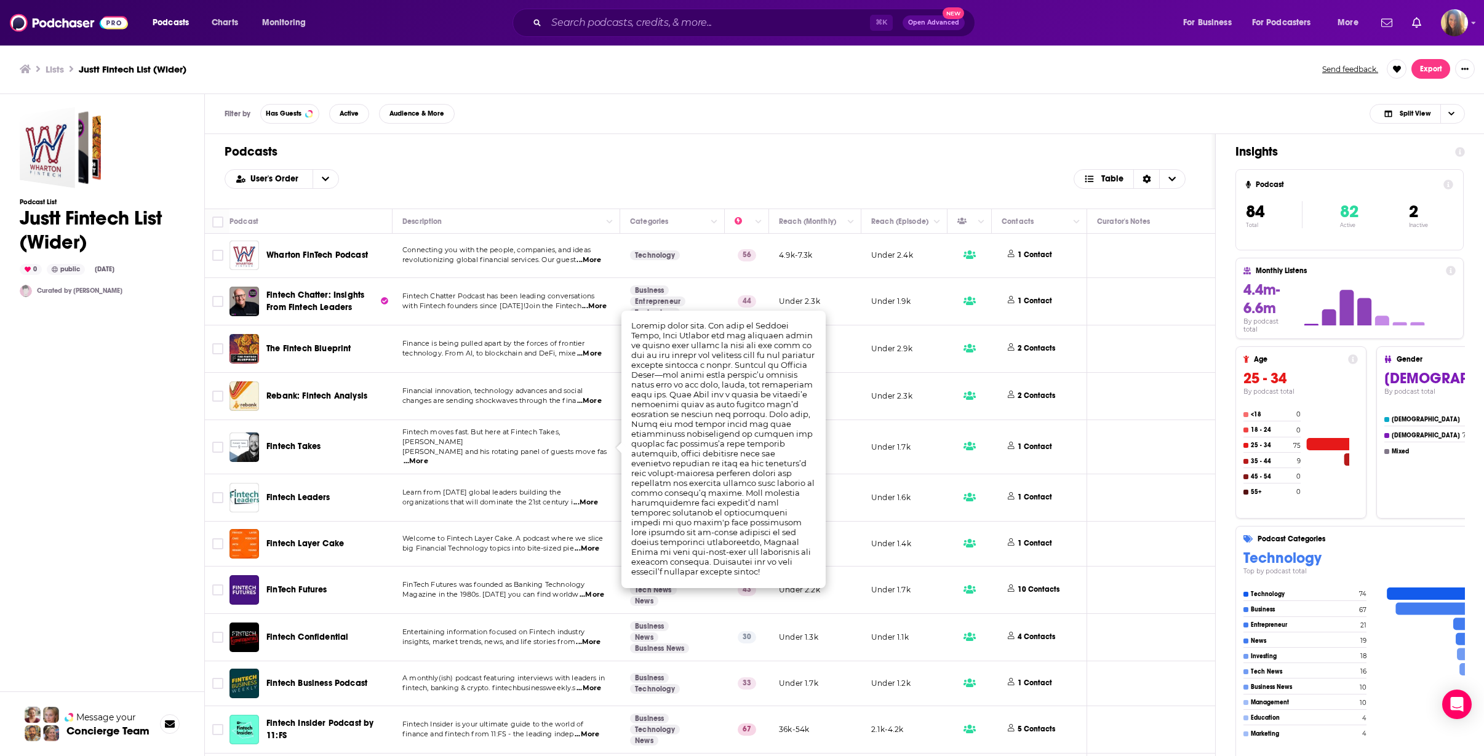
scroll to position [0, 0]
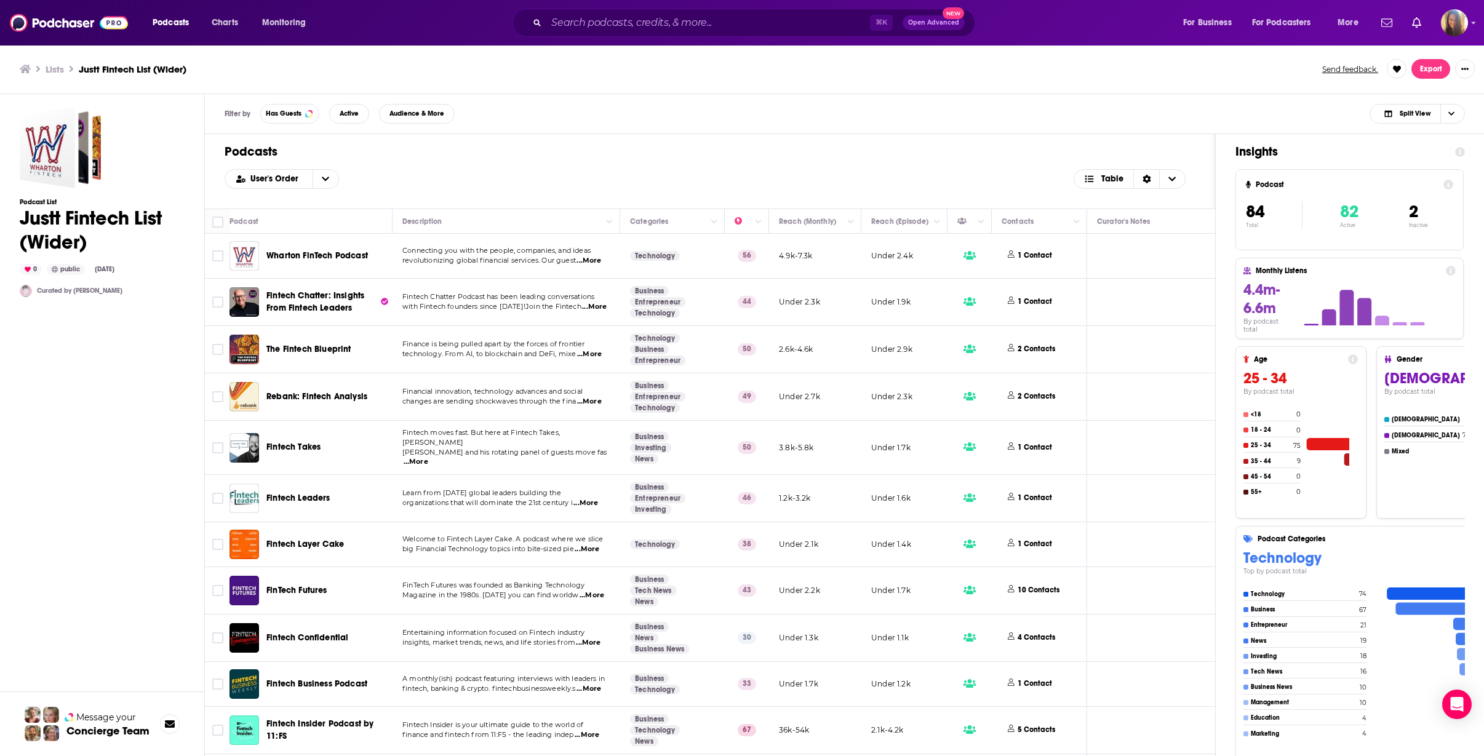
click at [596, 356] on span "...More" at bounding box center [589, 354] width 25 height 10
click at [1468, 28] on div "Podcasts Charts Monitoring ⌘ K Open Advanced New For Business For Podcasters Mo…" at bounding box center [742, 23] width 1484 height 46
click at [1461, 22] on img "Logged in as AHartman333" at bounding box center [1454, 22] width 27 height 27
click at [1380, 226] on span "Log Out" at bounding box center [1377, 230] width 30 height 9
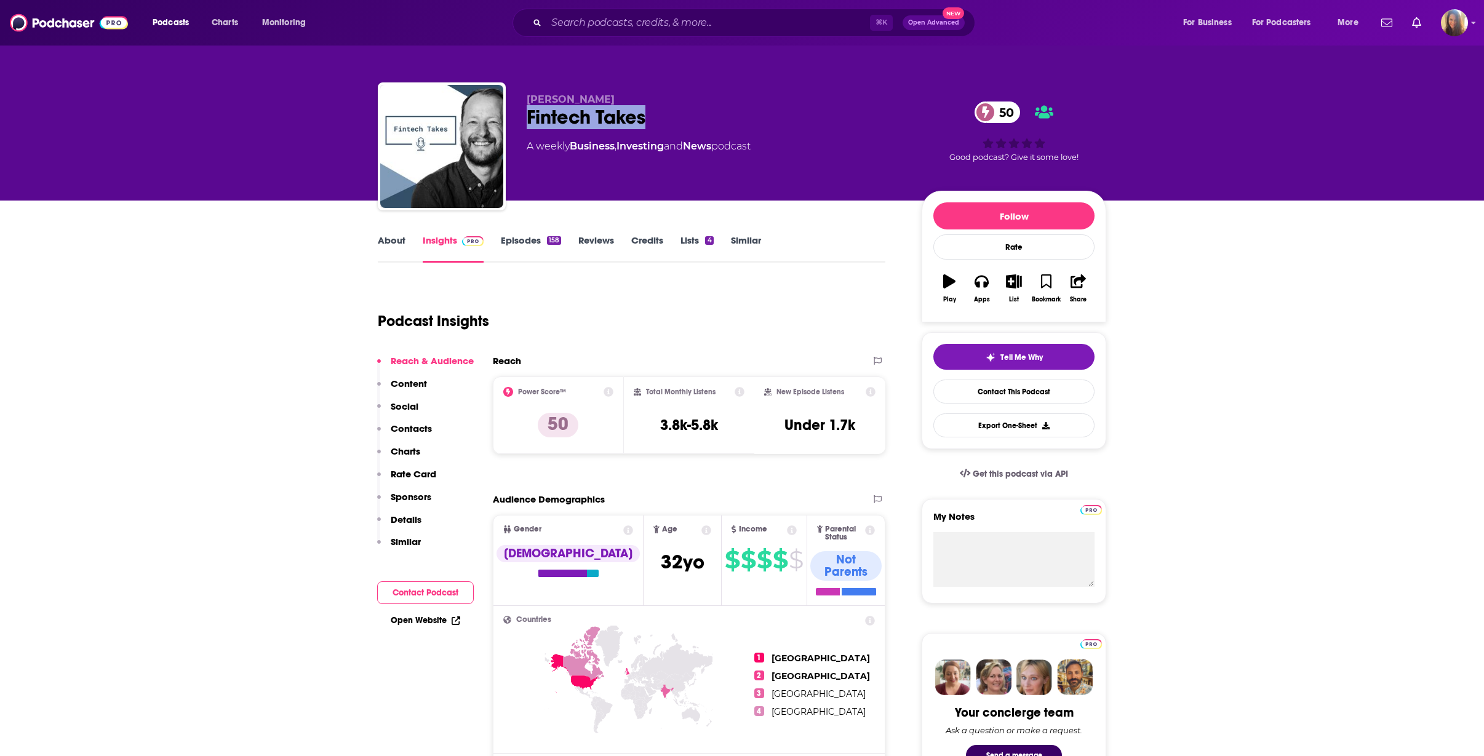
drag, startPoint x: 662, startPoint y: 121, endPoint x: 526, endPoint y: 123, distance: 136.6
click at [525, 124] on div "Alex Johnson Fintech Takes 50 A weekly Business , Investing and News podcast 50…" at bounding box center [742, 148] width 728 height 133
copy h2 "Fintech Takes"
click at [416, 427] on p "Contacts" at bounding box center [411, 429] width 41 height 12
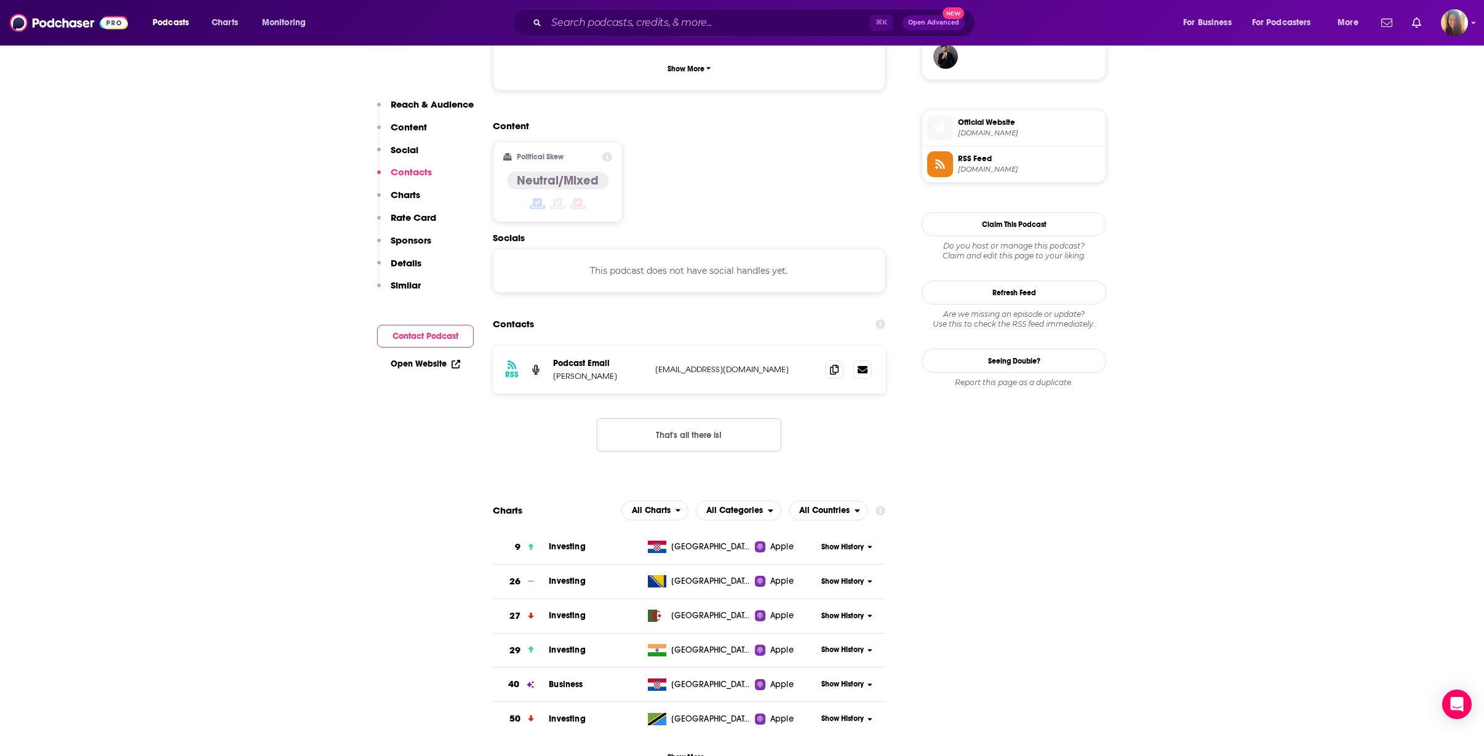
scroll to position [990, 0]
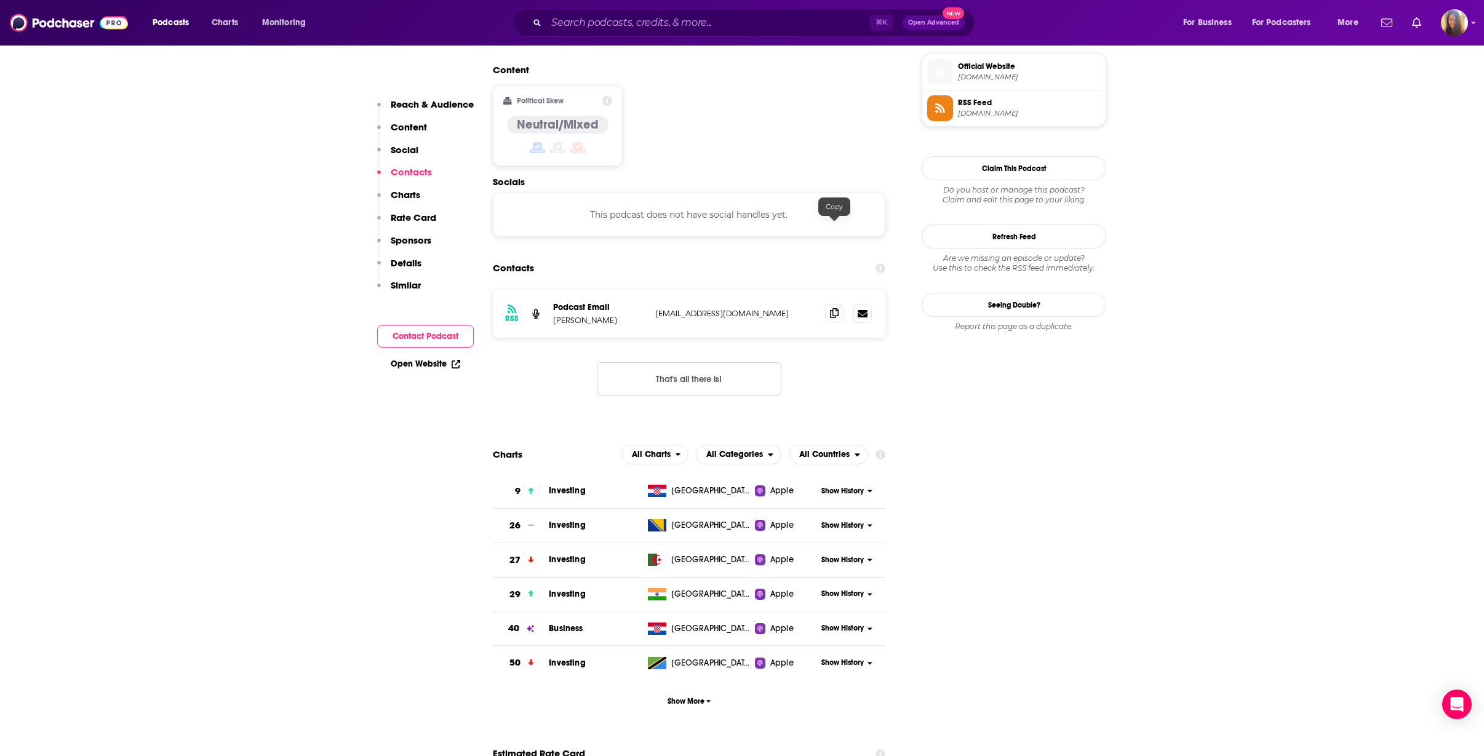
click at [834, 308] on icon at bounding box center [834, 313] width 9 height 10
click at [836, 308] on icon at bounding box center [834, 313] width 9 height 10
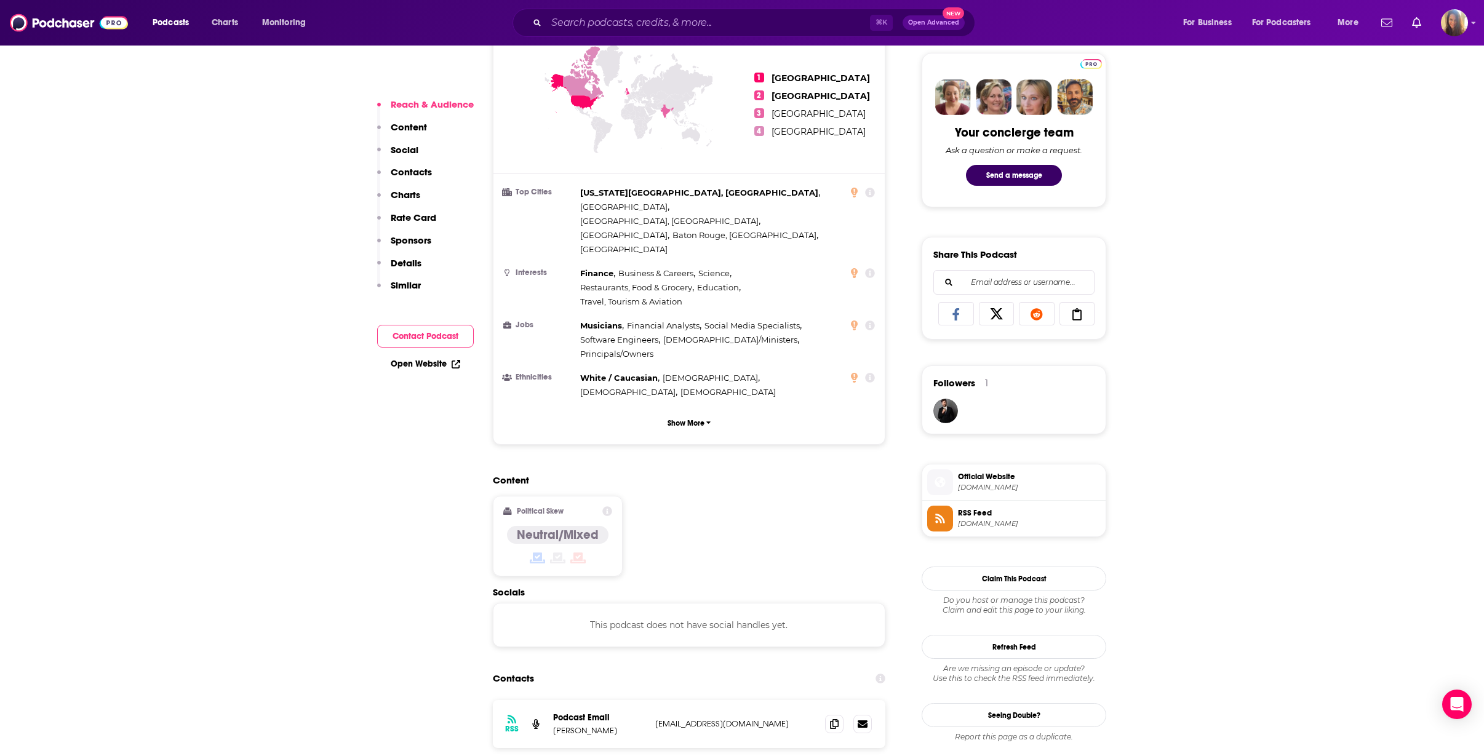
scroll to position [581, 0]
click at [976, 490] on span "fintechtakes.com" at bounding box center [1029, 486] width 143 height 9
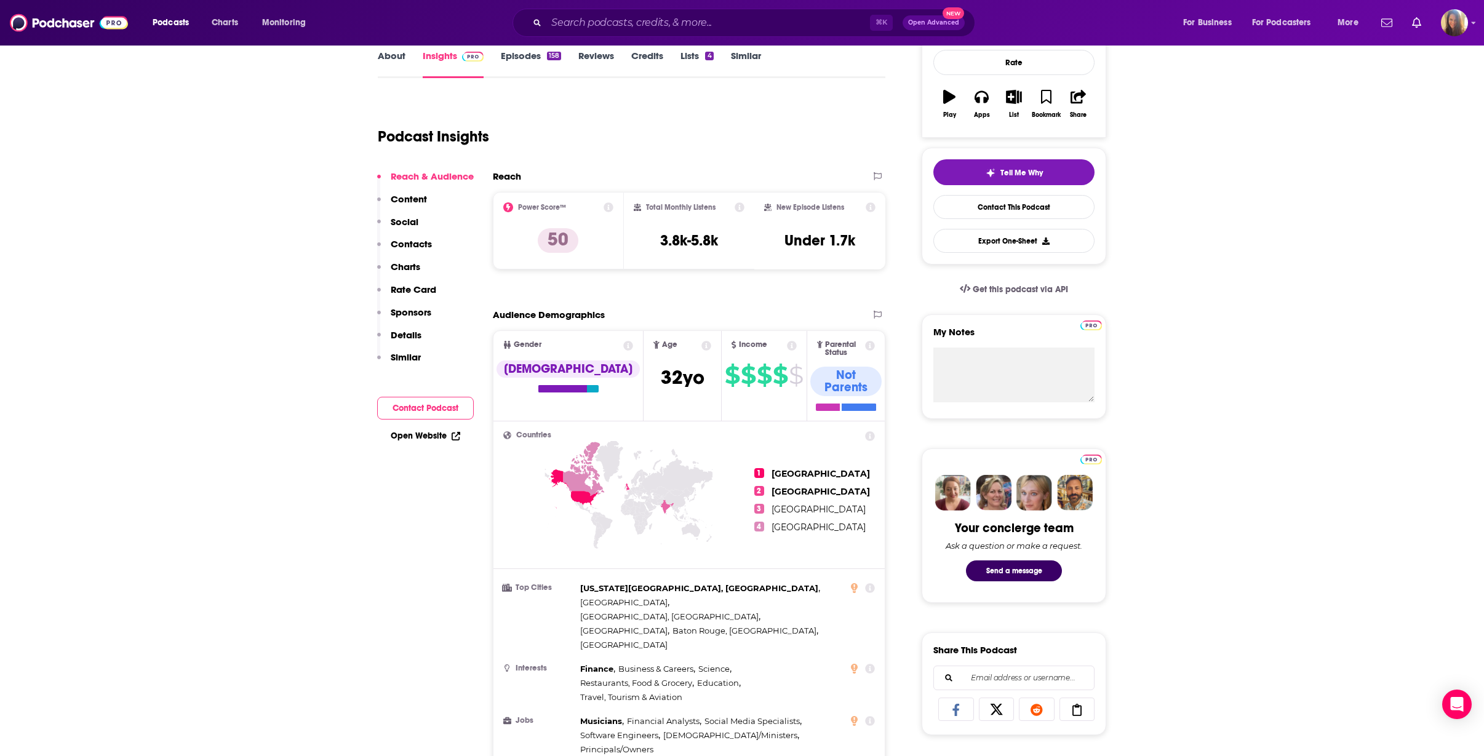
scroll to position [0, 0]
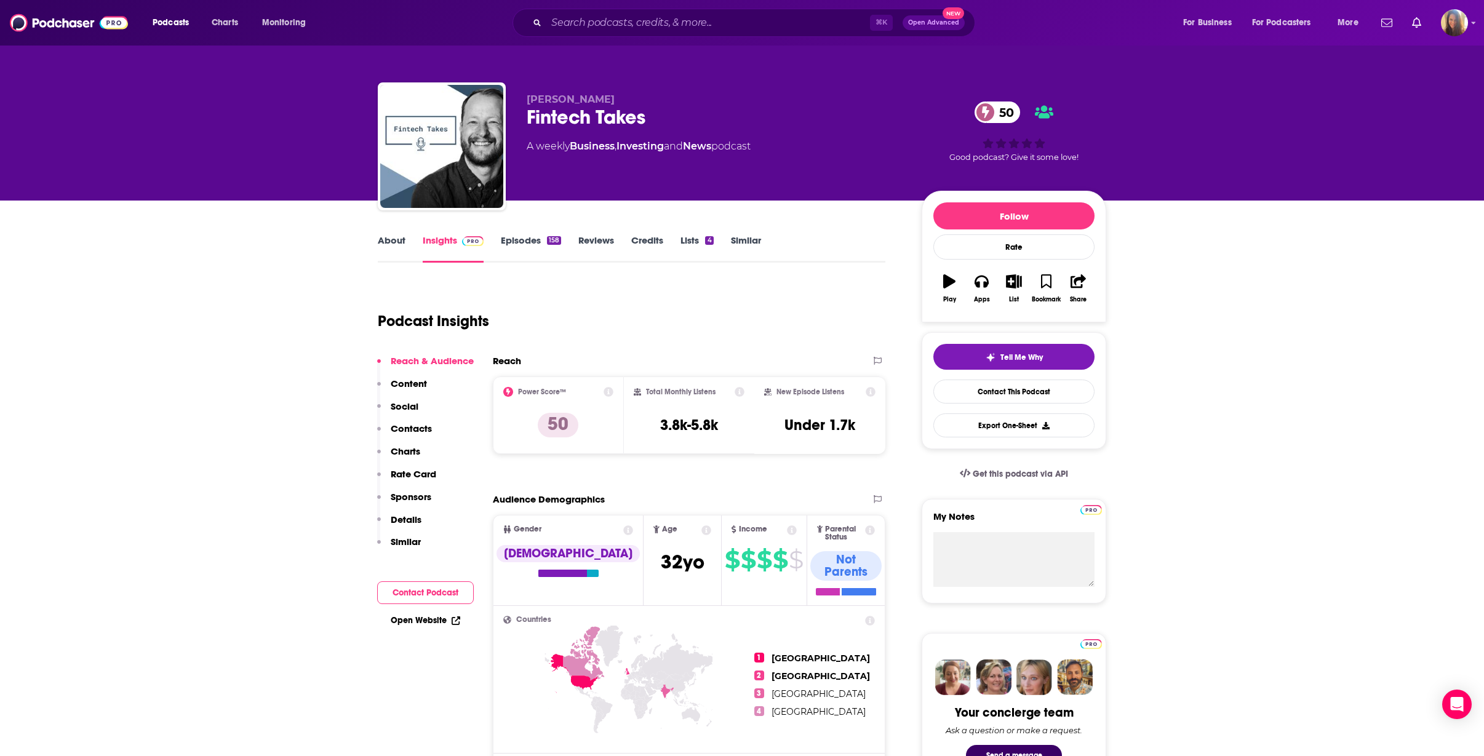
click at [519, 243] on link "Episodes 158" at bounding box center [531, 248] width 60 height 28
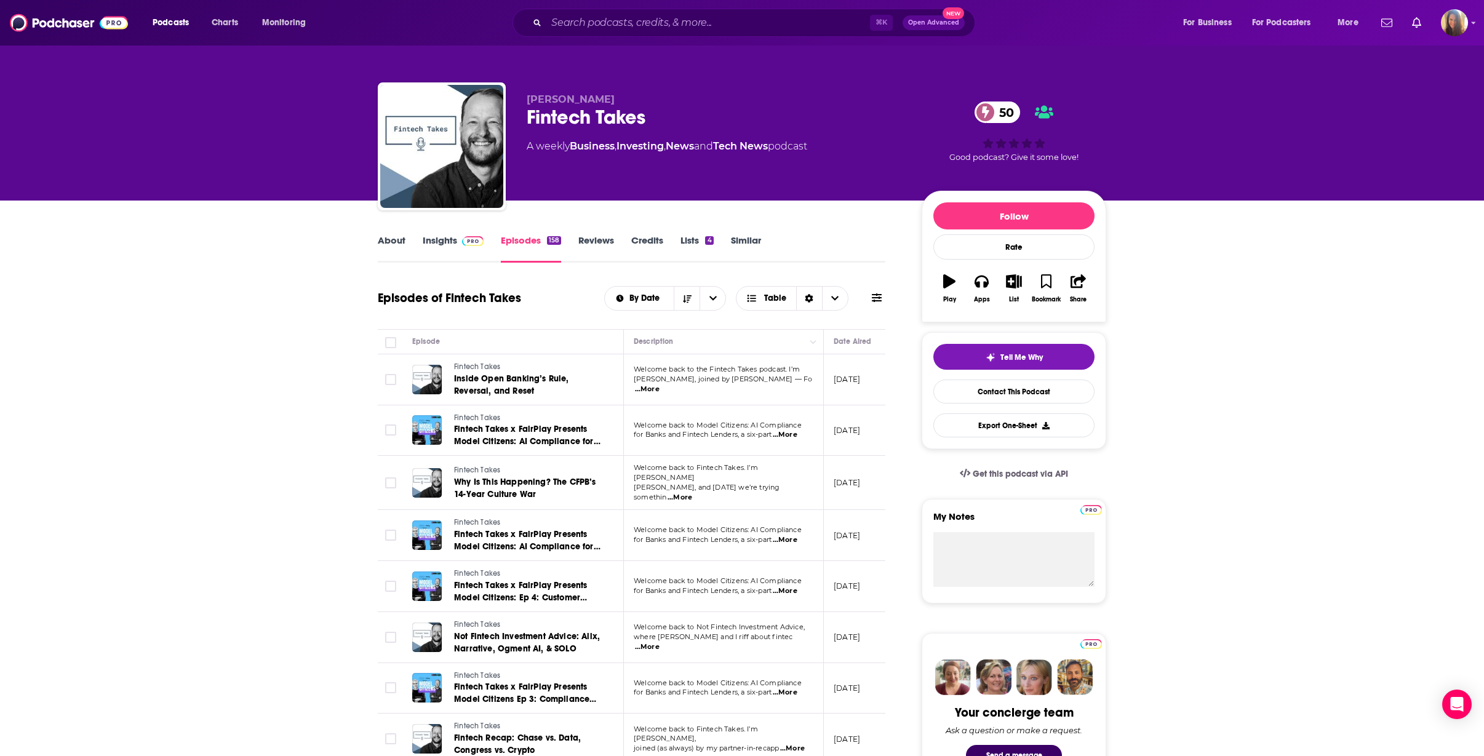
click at [398, 244] on link "About" at bounding box center [392, 248] width 28 height 28
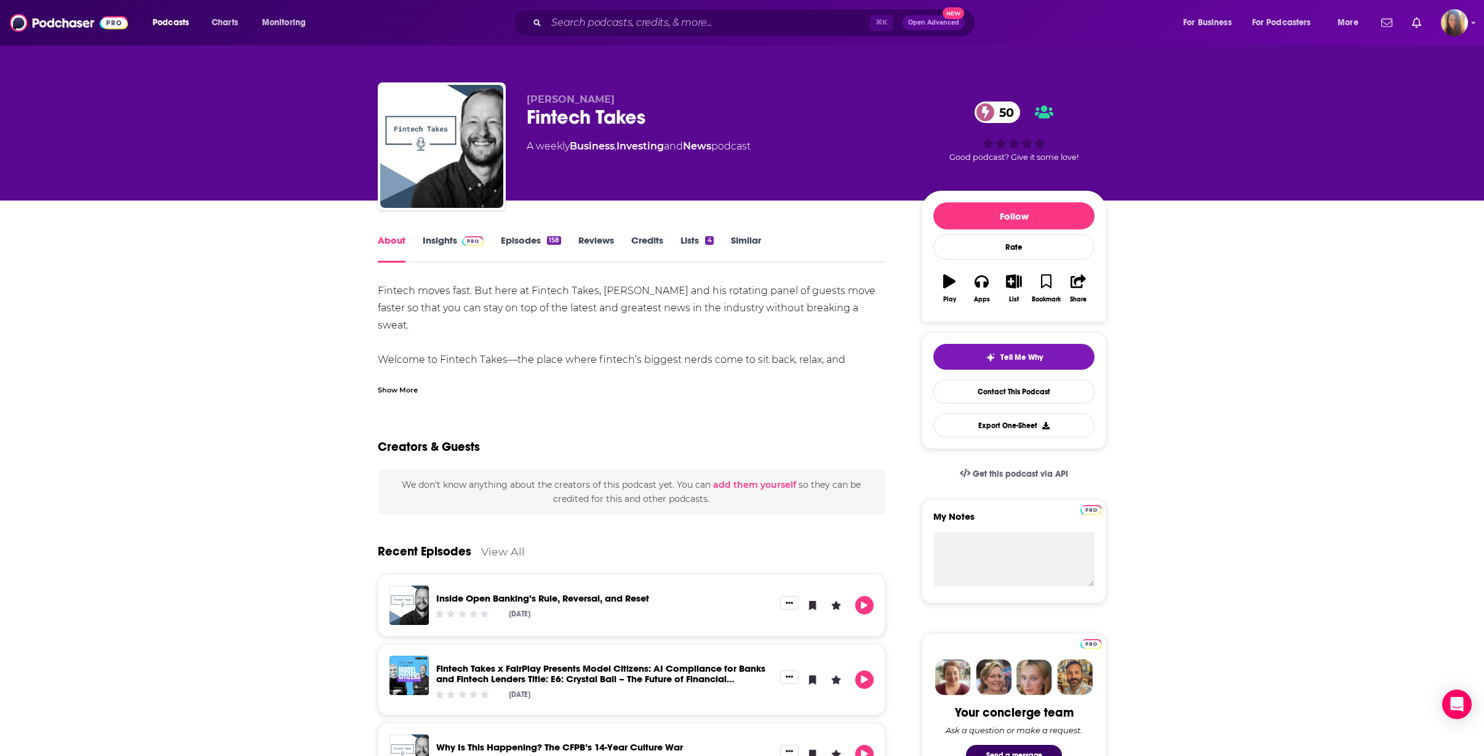
drag, startPoint x: 515, startPoint y: 362, endPoint x: 372, endPoint y: 291, distance: 160.4
copy div "Fintech moves fast. But here at Fintech Takes, Alex Johnson and his rotating pa…"
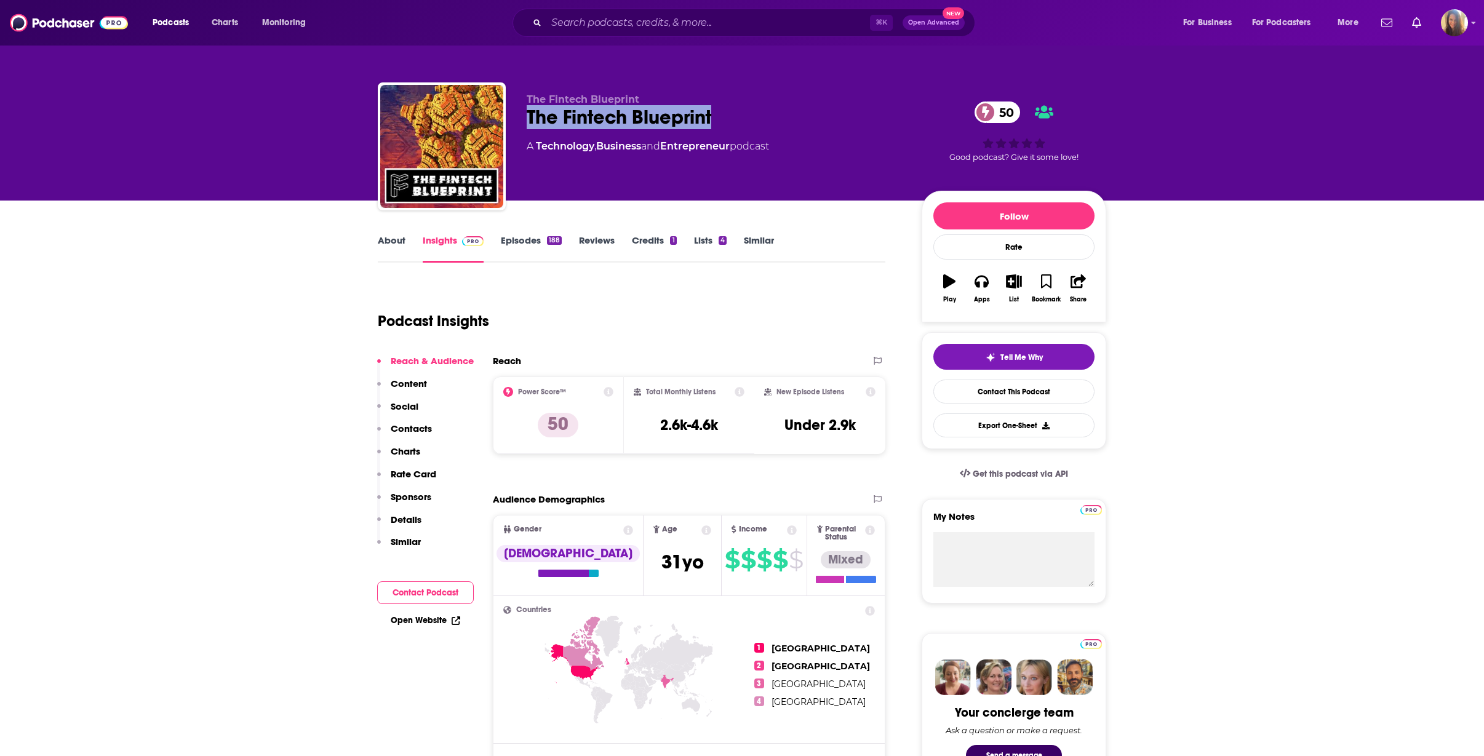
drag, startPoint x: 723, startPoint y: 119, endPoint x: 527, endPoint y: 122, distance: 196.8
click at [527, 122] on div "The Fintech Blueprint 50" at bounding box center [714, 117] width 375 height 24
copy h2 "The Fintech Blueprint"
click at [391, 239] on link "About" at bounding box center [392, 248] width 28 height 28
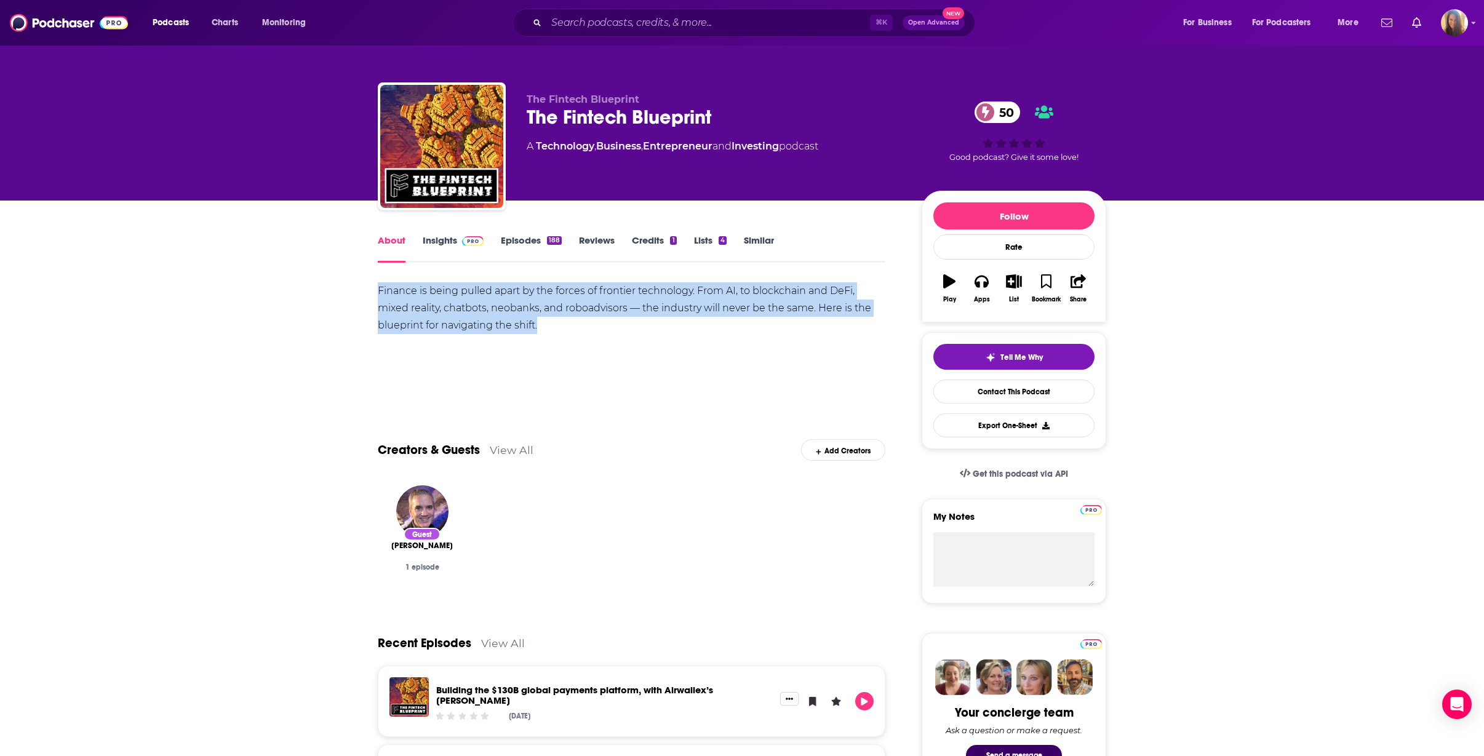
drag, startPoint x: 557, startPoint y: 323, endPoint x: 381, endPoint y: 294, distance: 178.3
click at [378, 294] on div "Finance is being pulled apart by the forces of frontier technology. From AI, to…" at bounding box center [631, 308] width 507 height 52
copy div "Finance is being pulled apart by the forces of frontier technology. From AI, to…"
click at [450, 243] on link "Insights" at bounding box center [453, 248] width 61 height 28
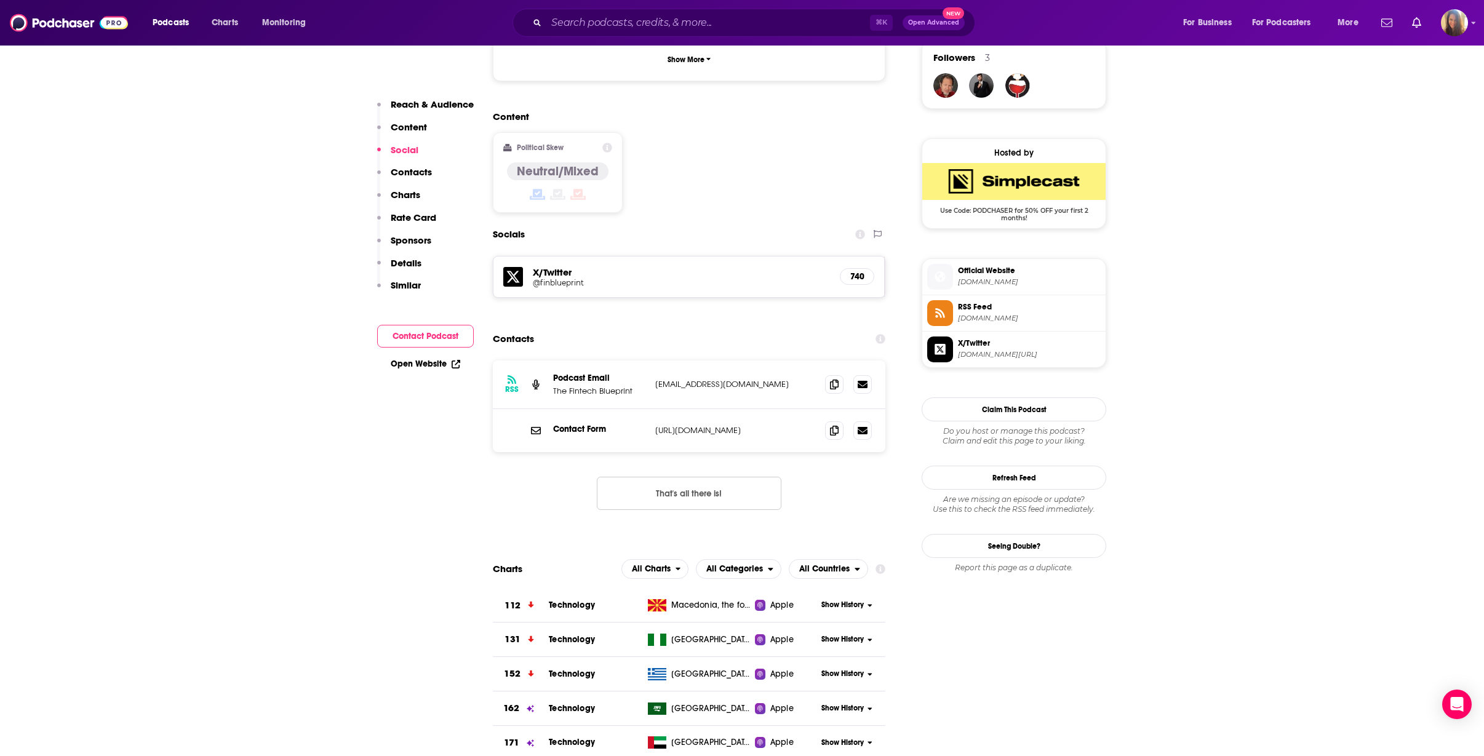
scroll to position [902, 0]
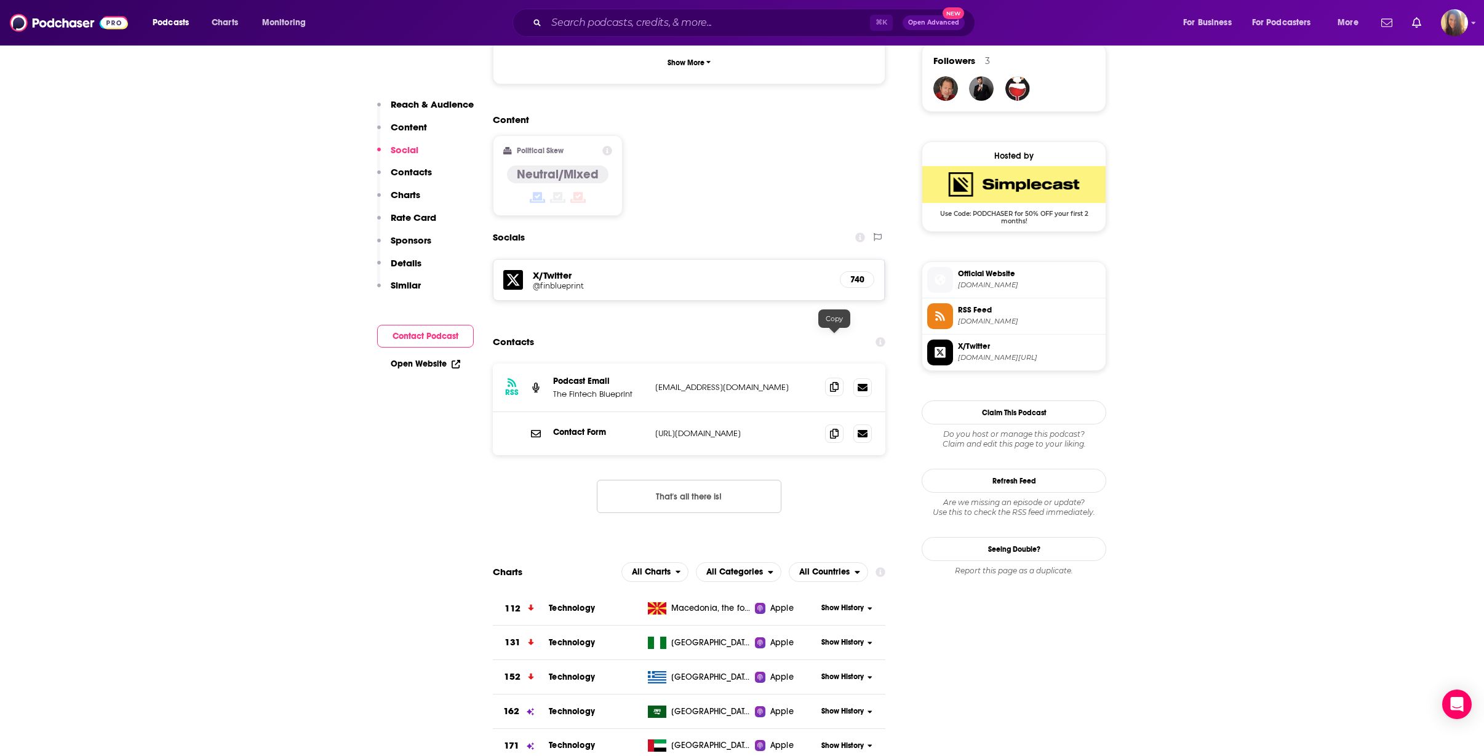
click at [836, 382] on icon at bounding box center [834, 387] width 9 height 10
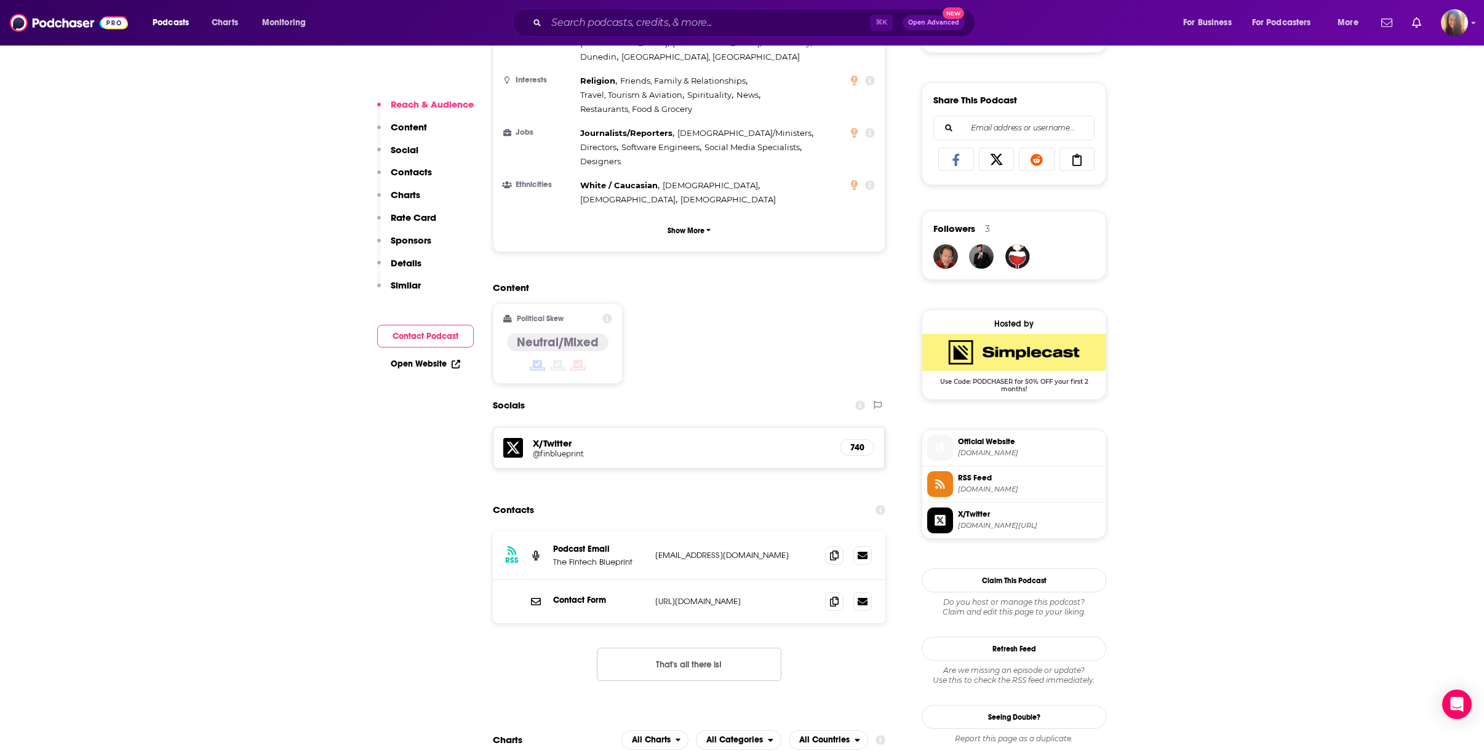
scroll to position [731, 0]
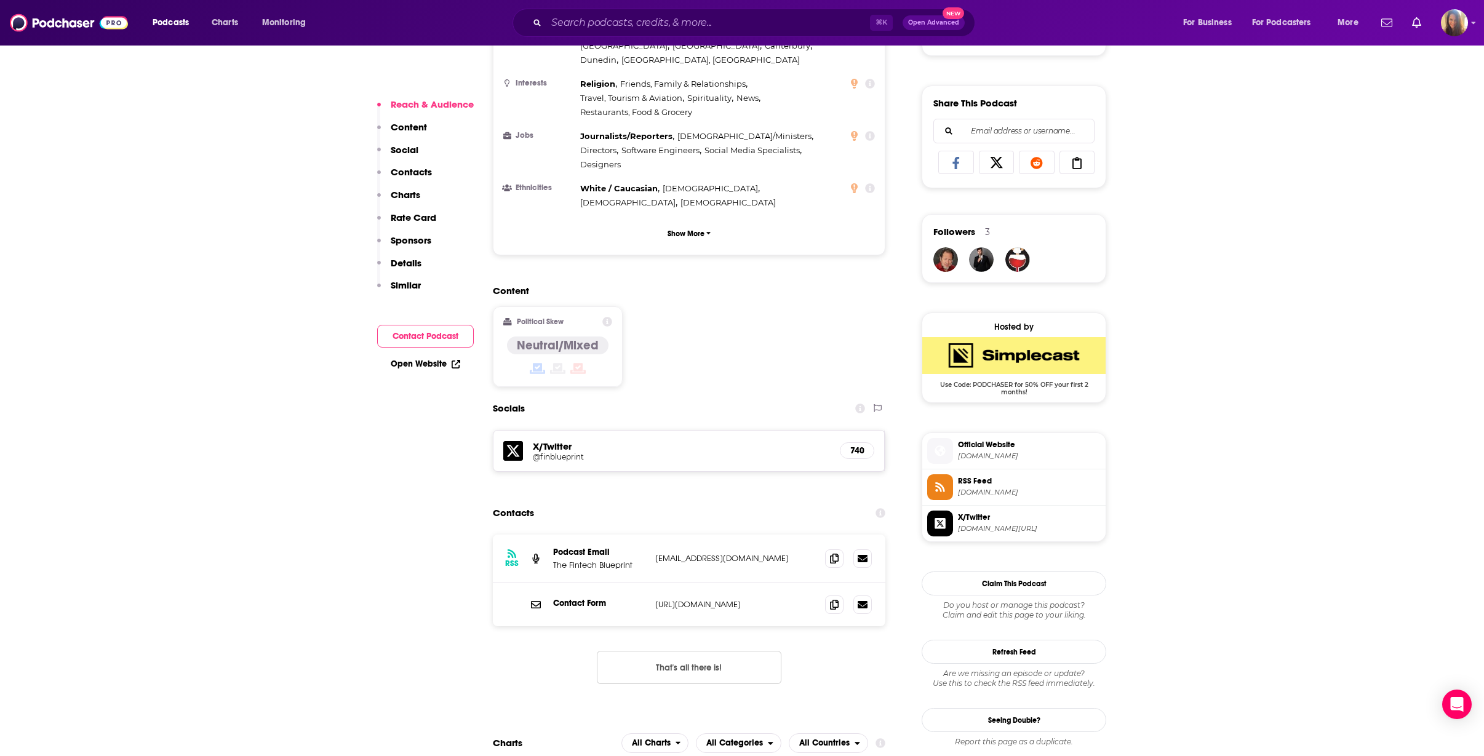
click at [990, 456] on span "lex.substack.com" at bounding box center [1029, 455] width 143 height 9
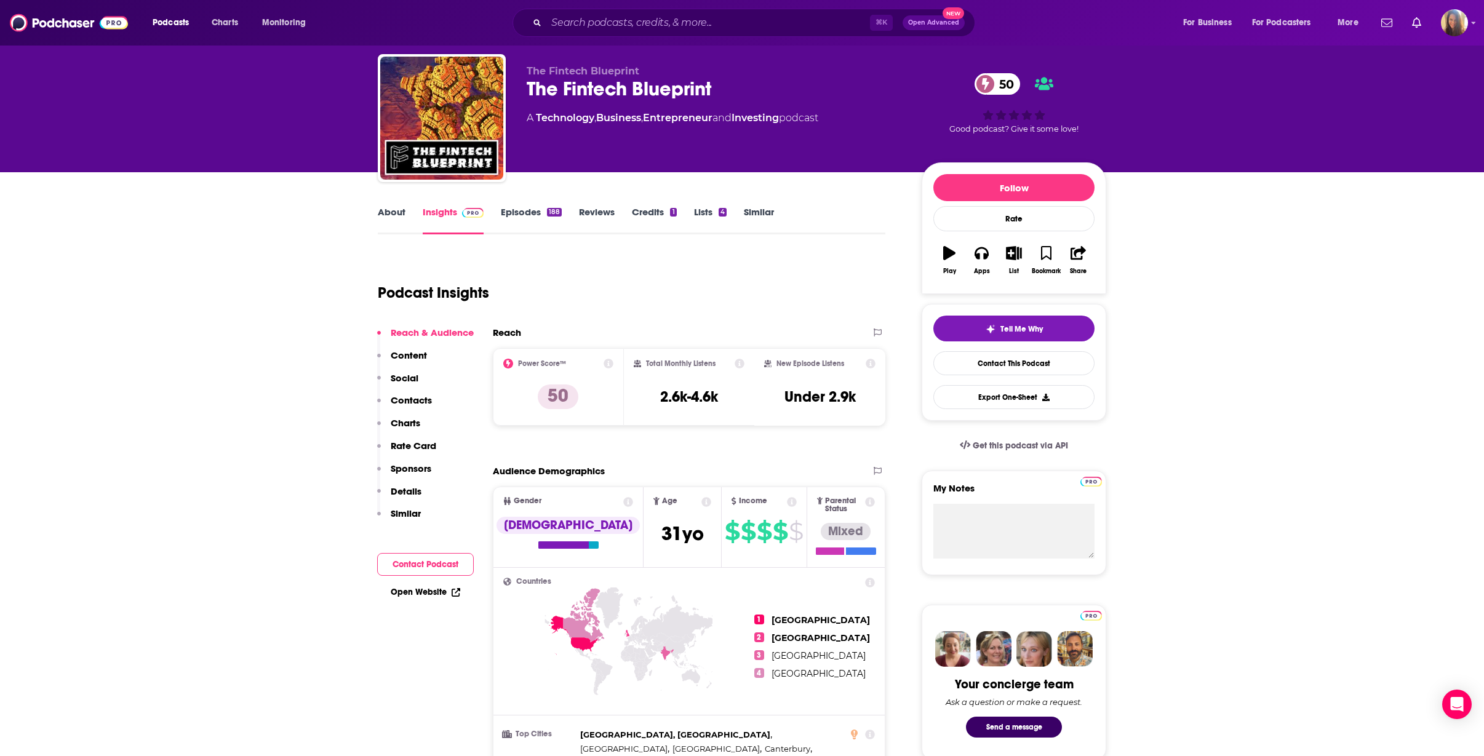
scroll to position [0, 0]
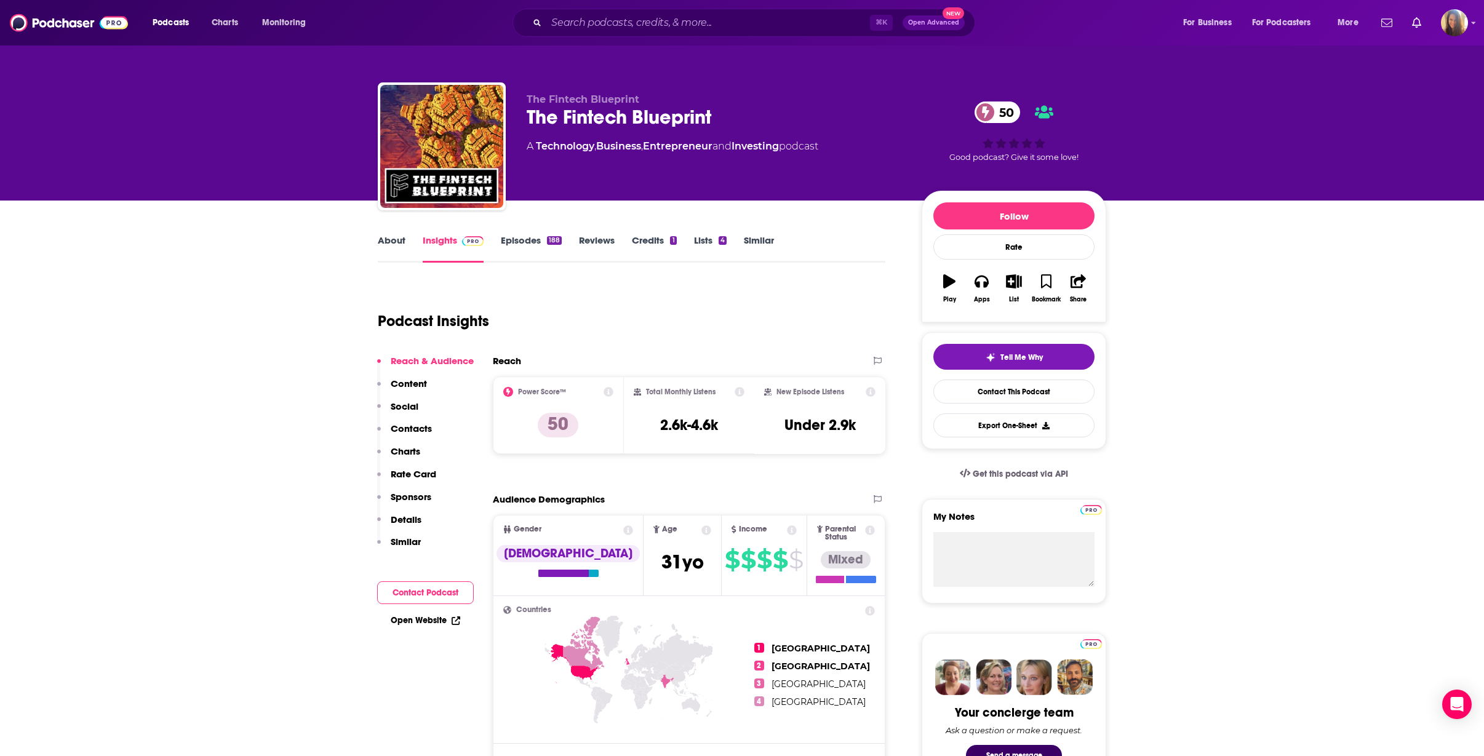
click at [525, 240] on link "Episodes 188" at bounding box center [531, 248] width 61 height 28
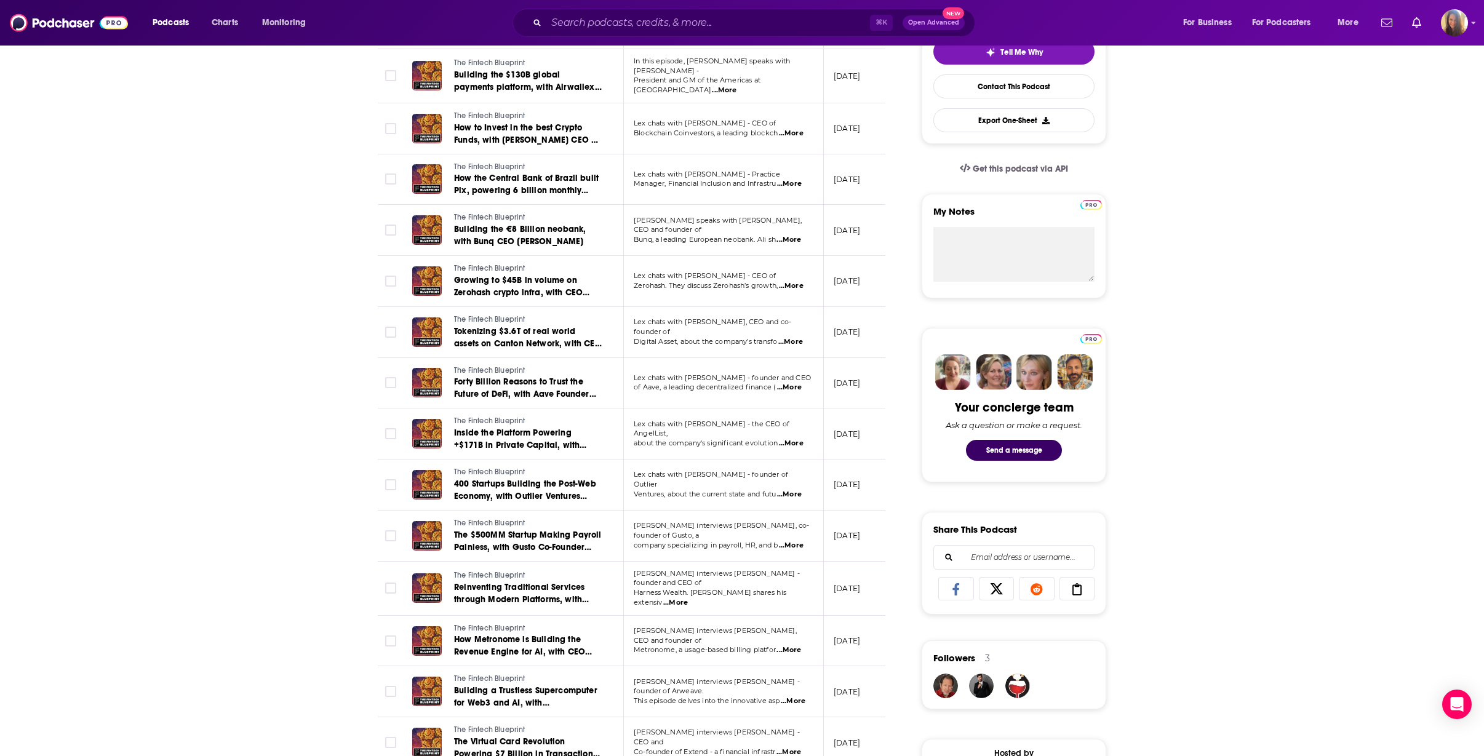
scroll to position [309, 0]
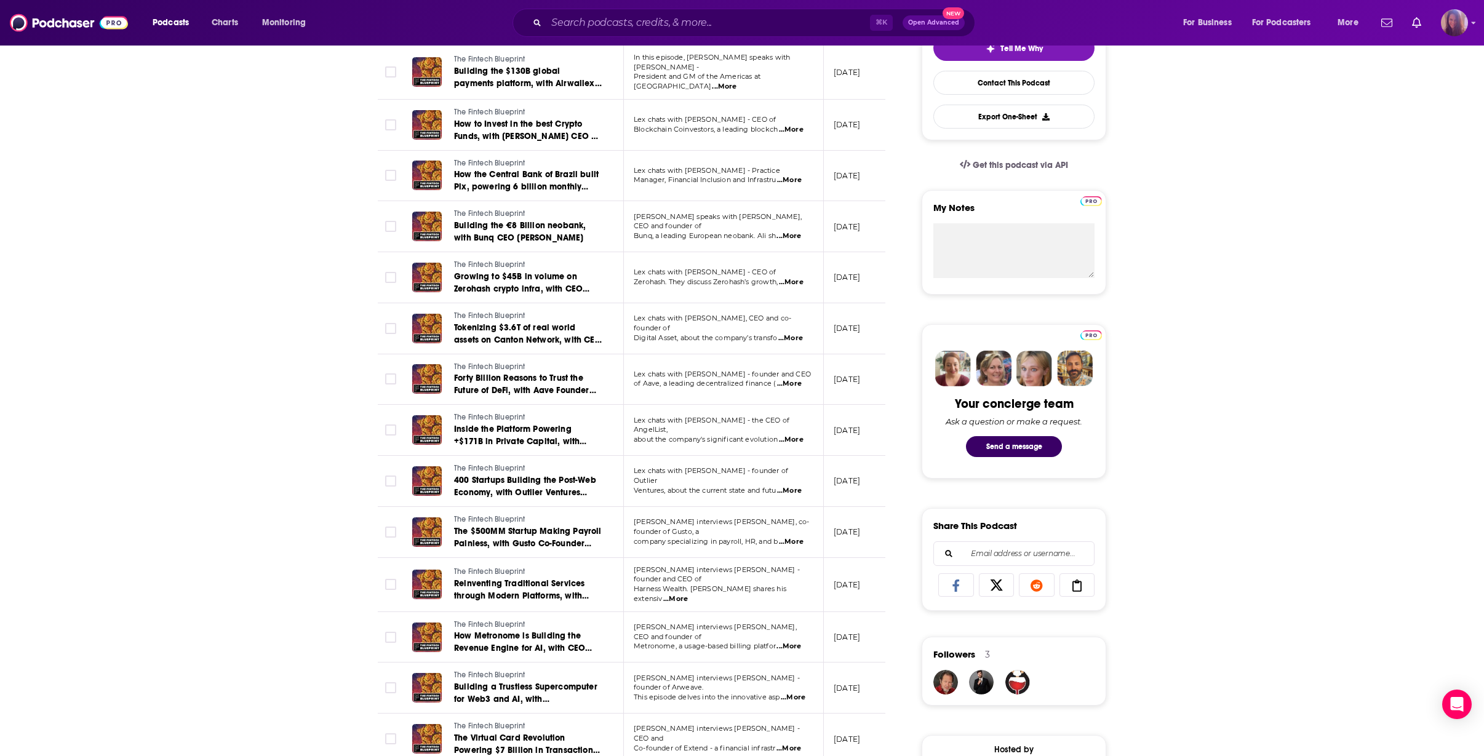
click at [1456, 25] on img "Logged in as AHartman333" at bounding box center [1454, 22] width 27 height 27
click at [1397, 225] on div "Log Out" at bounding box center [1408, 230] width 118 height 25
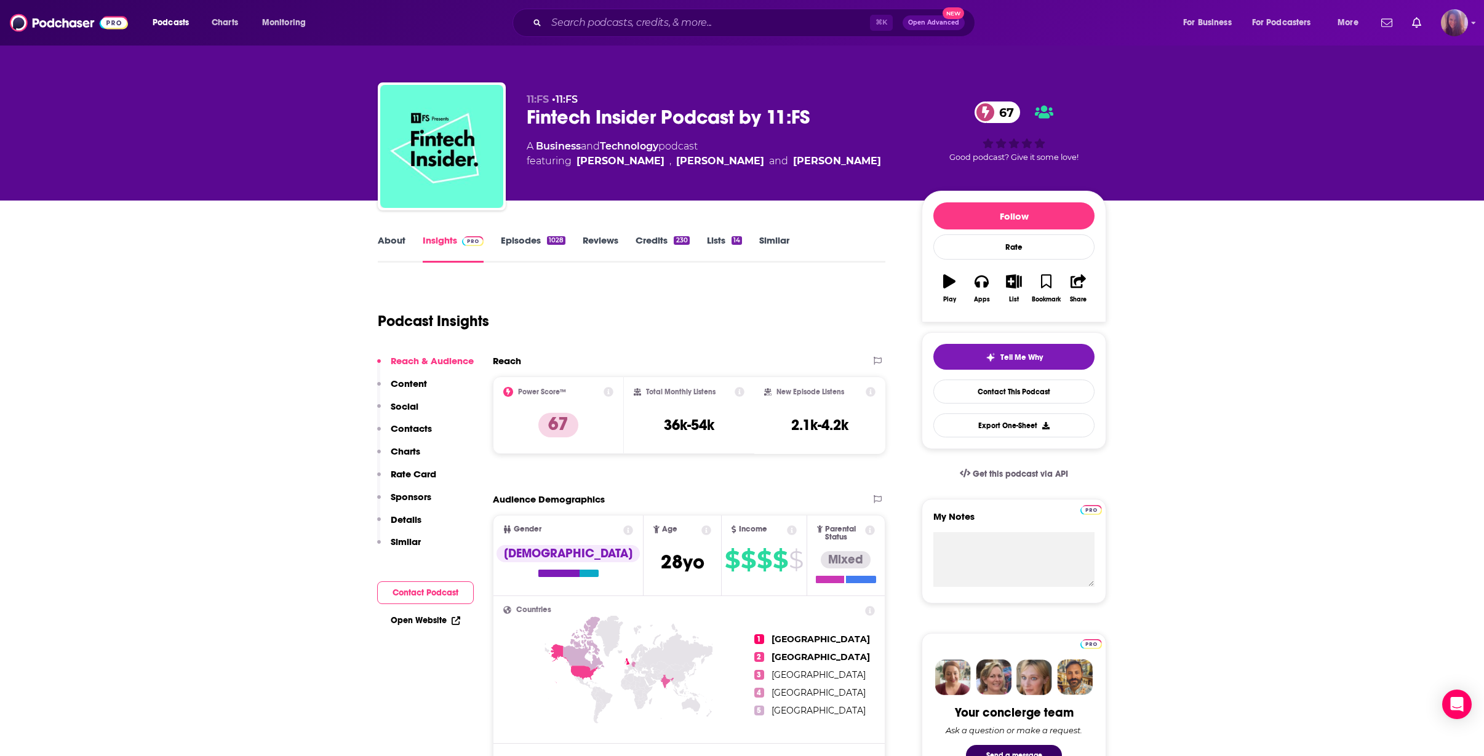
click at [1459, 25] on img "Logged in as AHartman333" at bounding box center [1454, 22] width 27 height 27
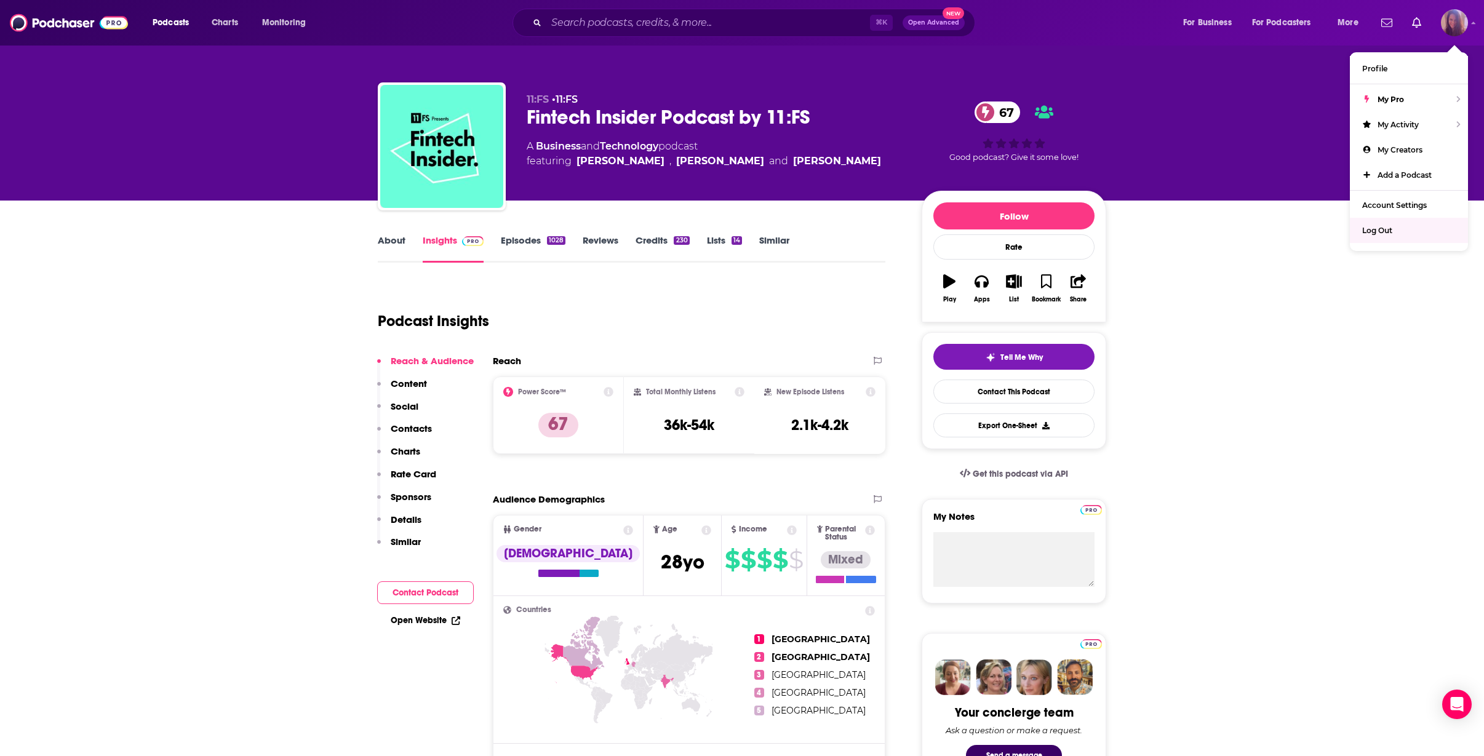
click at [1388, 231] on span "Log Out" at bounding box center [1377, 230] width 30 height 9
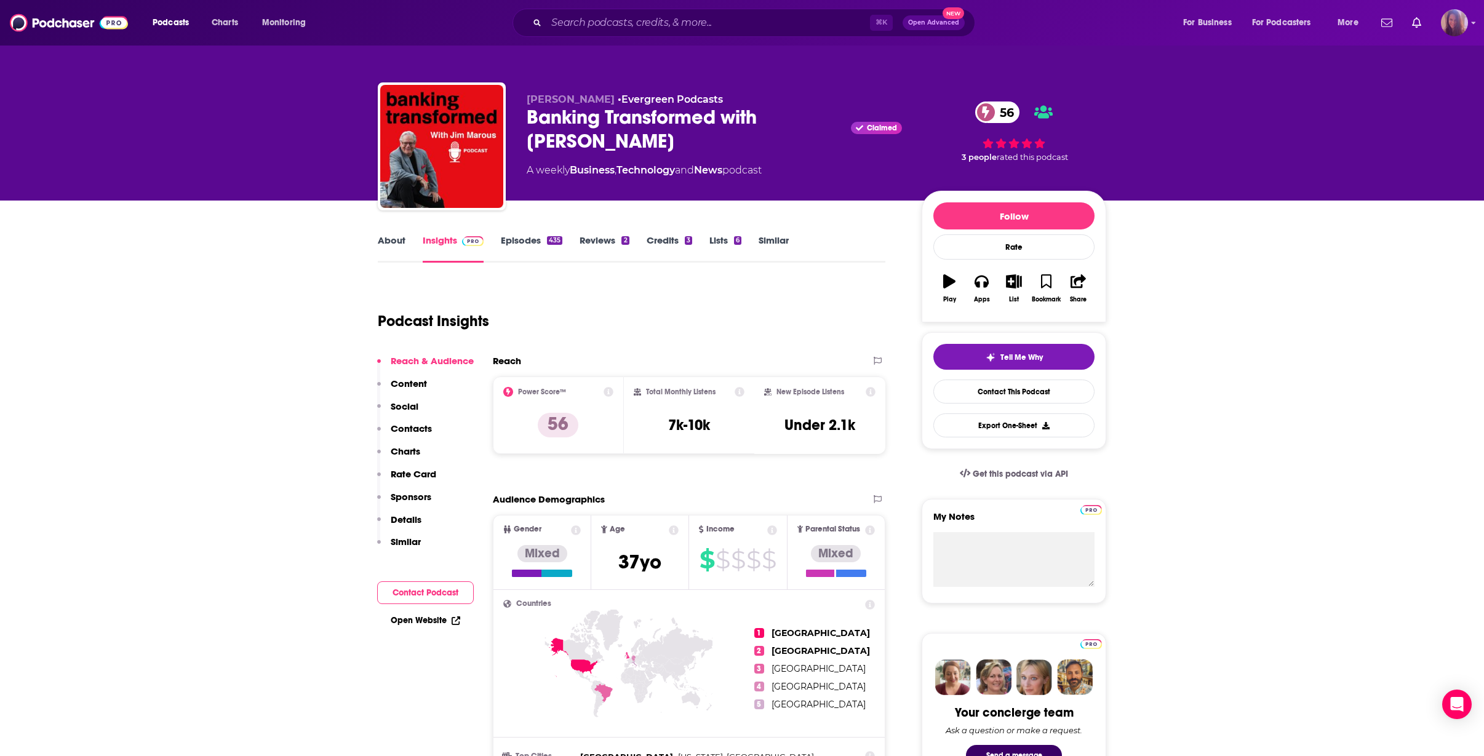
click at [1456, 23] on img "Logged in as AHartman333" at bounding box center [1454, 22] width 27 height 27
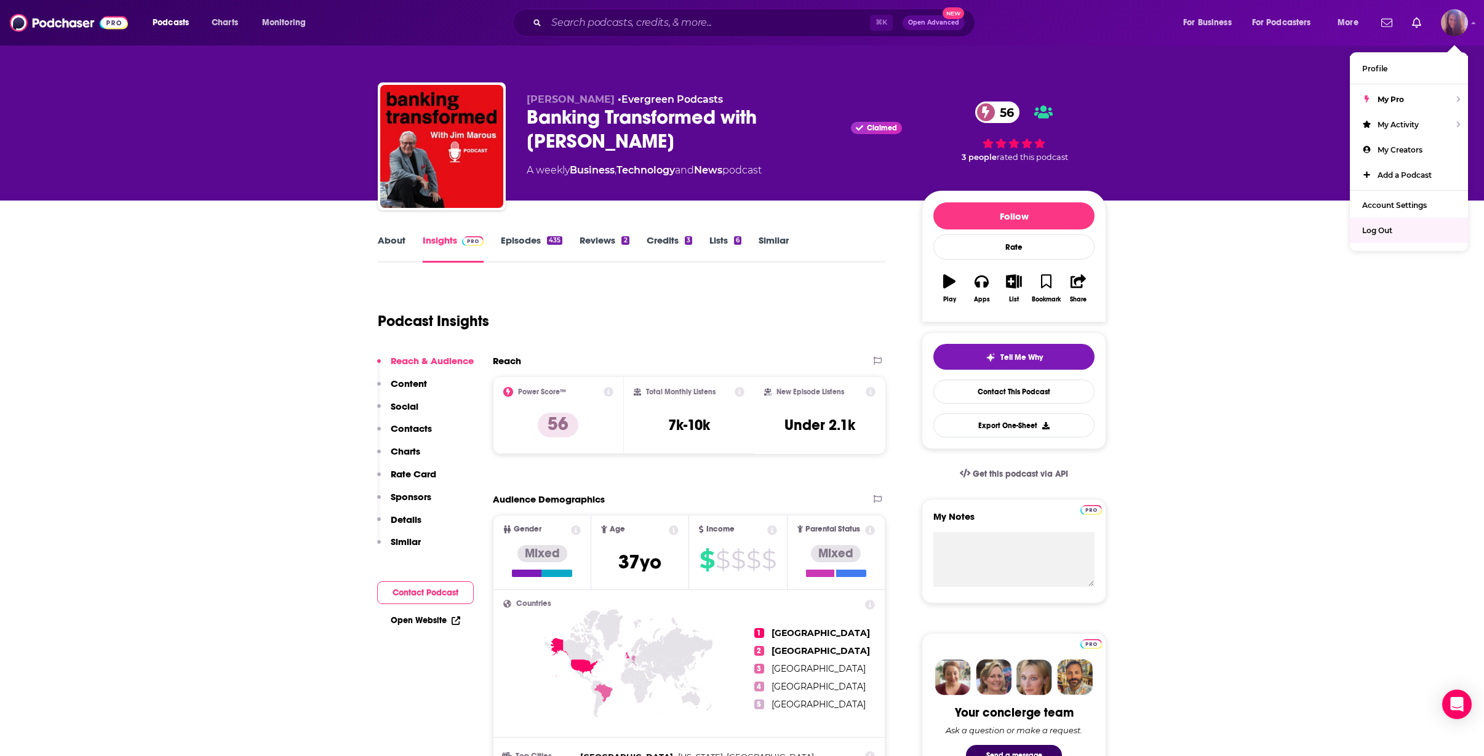
click at [1393, 230] on div "Log Out" at bounding box center [1408, 230] width 118 height 25
